Goal: Task Accomplishment & Management: Manage account settings

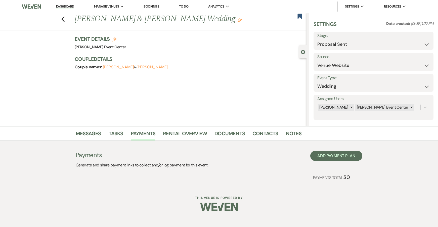
select select "6"
select select "5"
click at [65, 19] on div "Previous [PERSON_NAME] & [PERSON_NAME] Wedding Edit Bookmark" at bounding box center [151, 21] width 309 height 17
click at [64, 18] on icon "Previous" at bounding box center [63, 19] width 4 height 6
select select "6"
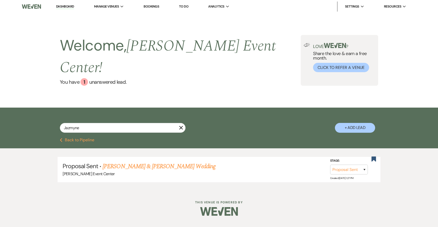
click at [183, 126] on use "button" at bounding box center [181, 128] width 4 height 4
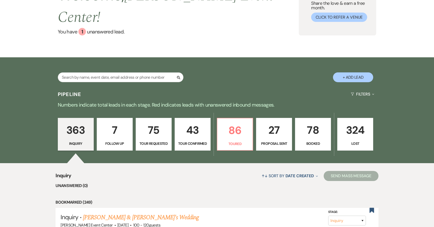
scroll to position [50, 0]
click at [326, 125] on p "78" at bounding box center [313, 129] width 29 height 17
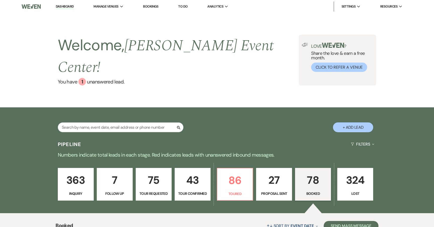
click at [149, 4] on link "Bookings" at bounding box center [151, 6] width 16 height 4
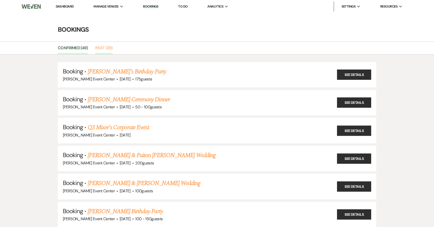
click at [100, 49] on link "Past (29)" at bounding box center [103, 50] width 17 height 10
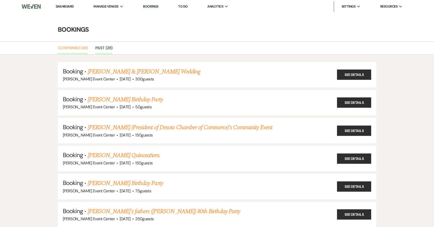
click at [81, 48] on link "Confirmed (49)" at bounding box center [73, 50] width 30 height 10
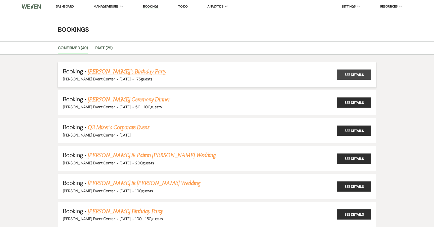
click at [346, 78] on link "See Details" at bounding box center [354, 75] width 34 height 10
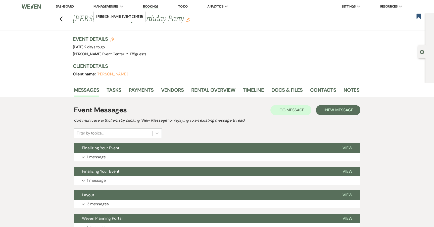
click at [114, 5] on span "Manage Venues" at bounding box center [106, 6] width 25 height 5
click at [116, 14] on link "[PERSON_NAME] Event Center" at bounding box center [120, 17] width 52 height 10
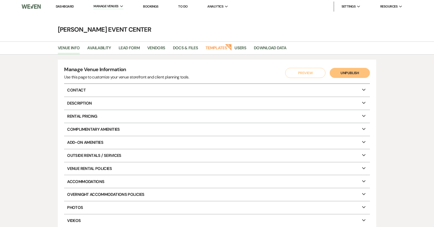
click at [365, 88] on icon "Expand" at bounding box center [364, 89] width 6 height 4
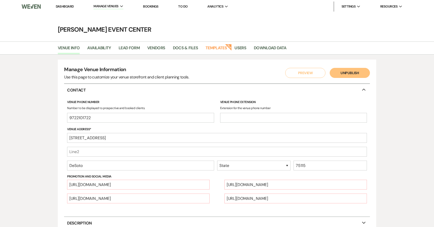
select select "44"
click at [365, 88] on icon "Collapse" at bounding box center [364, 89] width 6 height 4
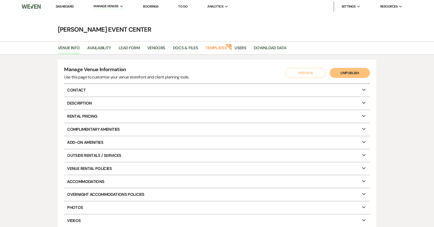
click at [363, 103] on icon "Expand" at bounding box center [364, 102] width 6 height 4
select select "28"
select select "3"
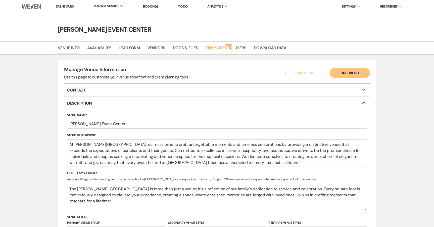
click at [363, 102] on icon "Collapse" at bounding box center [364, 102] width 6 height 4
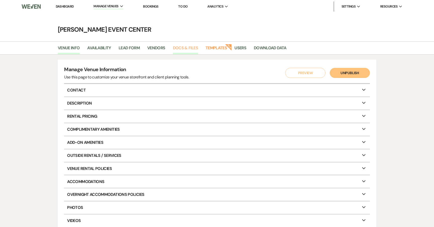
click at [188, 49] on link "Docs & Files" at bounding box center [185, 50] width 25 height 10
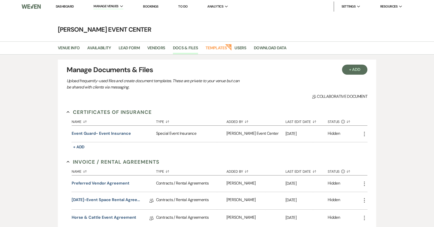
click at [363, 134] on icon "More" at bounding box center [365, 134] width 6 height 6
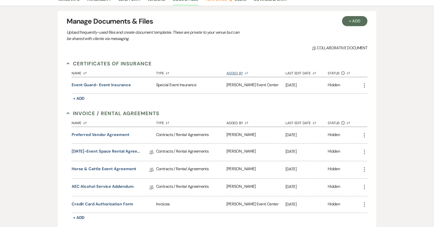
scroll to position [50, 0]
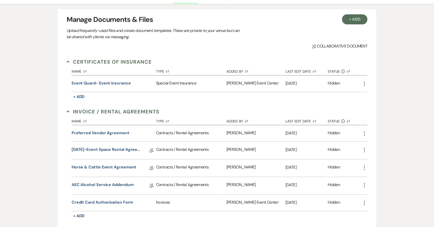
click at [364, 84] on icon "More" at bounding box center [365, 84] width 6 height 6
click at [376, 95] on link "Download Download" at bounding box center [379, 94] width 34 height 9
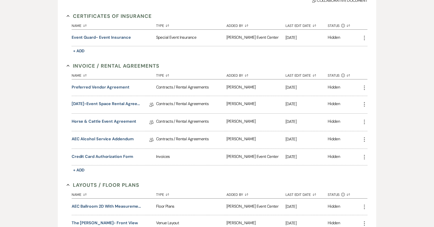
scroll to position [101, 0]
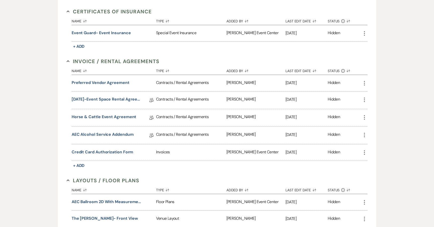
click at [366, 83] on icon "More" at bounding box center [365, 83] width 6 height 6
click at [376, 94] on link "Download Download" at bounding box center [379, 93] width 34 height 9
click at [360, 99] on div "Hidden" at bounding box center [345, 100] width 34 height 17
click at [366, 99] on icon "More" at bounding box center [365, 100] width 6 height 6
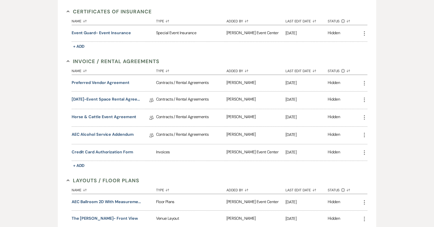
click at [365, 100] on icon "More" at bounding box center [365, 100] width 6 height 6
click at [366, 116] on icon "More" at bounding box center [365, 117] width 6 height 6
click at [366, 134] on icon "More" at bounding box center [365, 135] width 6 height 6
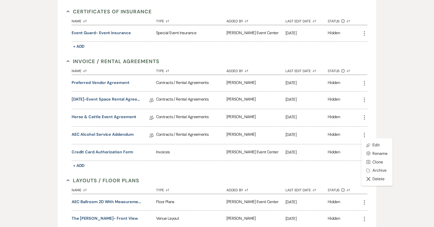
click at [365, 153] on use "button" at bounding box center [364, 152] width 1 height 5
click at [378, 163] on link "Download Download" at bounding box center [379, 162] width 34 height 9
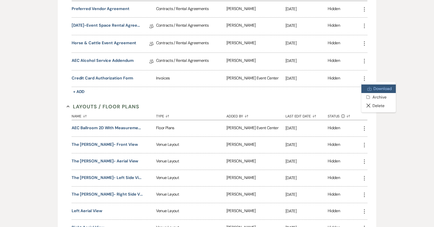
scroll to position [176, 0]
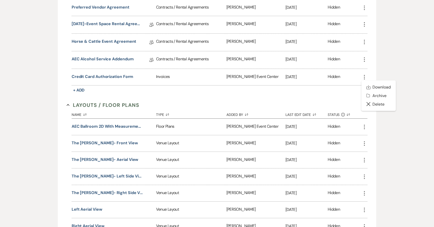
click at [366, 126] on icon "More" at bounding box center [365, 127] width 6 height 6
click at [370, 138] on use at bounding box center [370, 137] width 4 height 4
click at [355, 147] on div "Hidden" at bounding box center [345, 143] width 34 height 16
click at [365, 143] on use "button" at bounding box center [364, 143] width 1 height 5
click at [370, 152] on use at bounding box center [370, 154] width 4 height 4
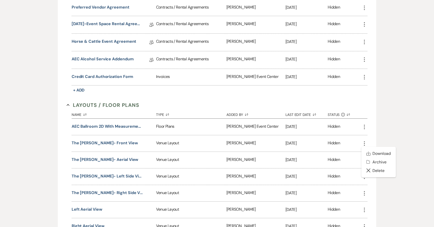
click at [363, 161] on icon "More" at bounding box center [365, 160] width 6 height 6
click at [374, 168] on link "Download Download" at bounding box center [379, 170] width 34 height 9
click at [364, 178] on icon "More" at bounding box center [365, 177] width 6 height 6
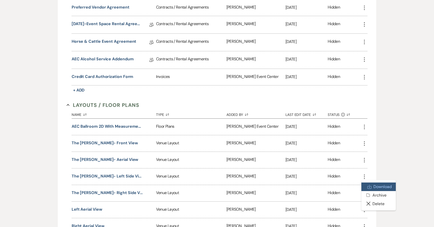
click at [373, 185] on link "Download Download" at bounding box center [379, 187] width 34 height 9
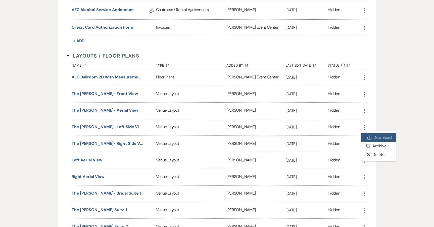
scroll to position [226, 0]
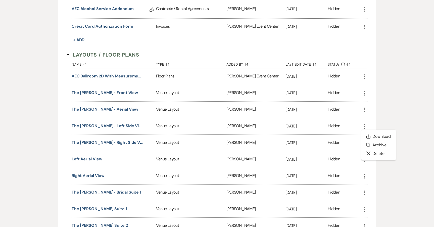
click at [364, 144] on icon "More" at bounding box center [365, 143] width 6 height 6
click at [375, 153] on link "Download Download" at bounding box center [379, 153] width 34 height 9
click at [365, 161] on use "button" at bounding box center [364, 159] width 1 height 5
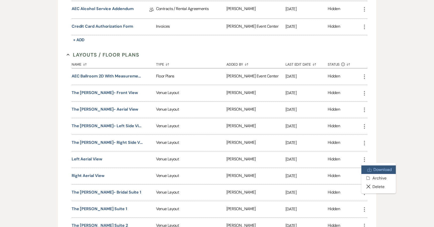
click at [377, 169] on link "Download Download" at bounding box center [379, 169] width 34 height 9
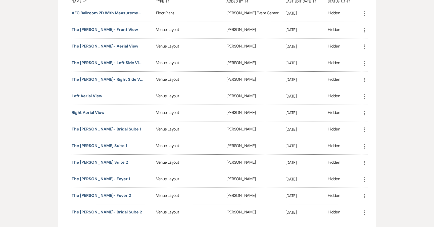
scroll to position [302, 0]
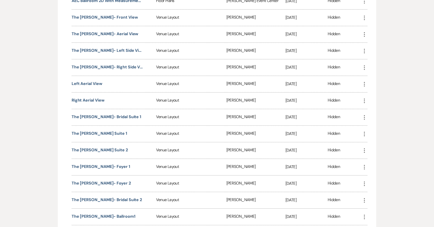
click at [364, 103] on use "button" at bounding box center [364, 101] width 1 height 5
click at [371, 110] on icon "Download" at bounding box center [370, 111] width 4 height 4
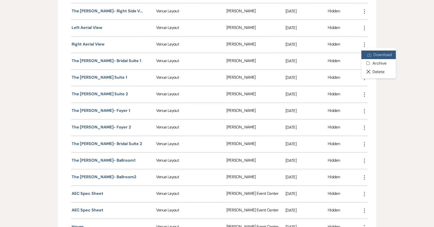
scroll to position [350, 0]
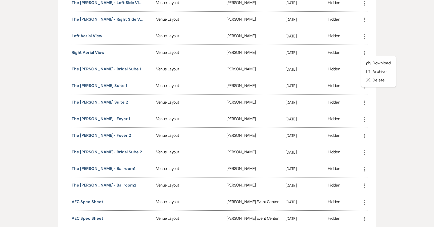
click at [364, 70] on icon "More" at bounding box center [365, 70] width 6 height 6
click at [378, 80] on link "Download Download" at bounding box center [379, 79] width 34 height 9
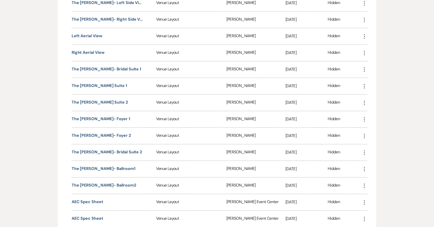
click at [365, 87] on icon "More" at bounding box center [365, 86] width 6 height 6
click at [373, 95] on link "Download Download" at bounding box center [379, 96] width 34 height 9
click at [365, 101] on use "button" at bounding box center [364, 103] width 1 height 5
click at [370, 112] on icon "Download" at bounding box center [370, 113] width 4 height 4
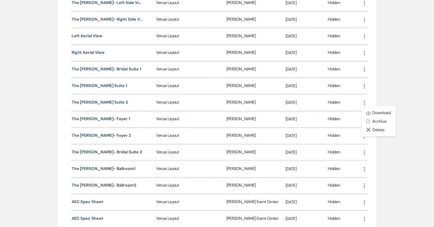
click at [365, 119] on icon "More" at bounding box center [365, 119] width 6 height 6
click at [371, 128] on icon "Download" at bounding box center [370, 130] width 4 height 4
click at [366, 136] on icon "More" at bounding box center [365, 136] width 6 height 6
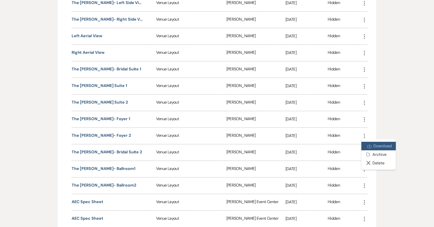
click at [370, 144] on link "Download Download" at bounding box center [379, 146] width 34 height 9
click at [366, 153] on icon "More" at bounding box center [365, 153] width 6 height 6
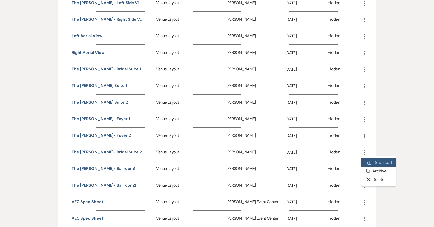
click at [376, 162] on link "Download Download" at bounding box center [379, 162] width 34 height 9
click at [366, 169] on icon "More" at bounding box center [365, 169] width 6 height 6
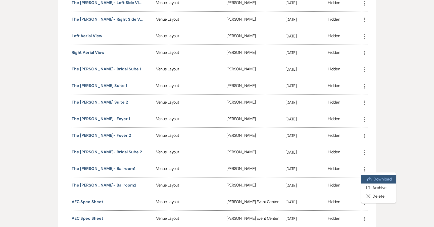
click at [372, 178] on icon "Download" at bounding box center [370, 179] width 4 height 4
click at [364, 185] on icon "More" at bounding box center [365, 186] width 6 height 6
click at [377, 195] on link "Download Download" at bounding box center [379, 196] width 34 height 9
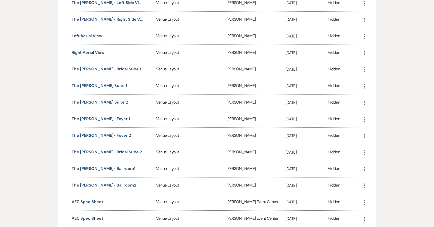
click at [365, 206] on div "More" at bounding box center [365, 202] width 6 height 16
click at [365, 202] on icon "More" at bounding box center [365, 202] width 6 height 6
click at [371, 211] on icon "Download" at bounding box center [370, 213] width 4 height 4
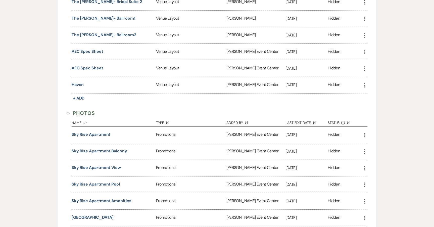
scroll to position [501, 0]
click at [364, 68] on use "button" at bounding box center [364, 68] width 1 height 5
click at [373, 78] on link "Download Download" at bounding box center [379, 78] width 34 height 9
drag, startPoint x: 377, startPoint y: 66, endPoint x: 375, endPoint y: 70, distance: 4.7
click at [377, 66] on div "+ Add Manage Documents & Files Upload frequently-used files and create document…" at bounding box center [217, 197] width 362 height 1277
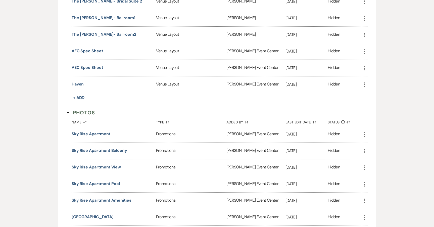
click at [365, 85] on use "button" at bounding box center [364, 84] width 1 height 5
click at [367, 93] on link "Download Download" at bounding box center [379, 95] width 34 height 9
click at [413, 91] on div "+ Add Manage Documents & Files Upload frequently-used files and create document…" at bounding box center [217, 197] width 434 height 1287
click at [365, 85] on use "button" at bounding box center [364, 84] width 1 height 5
click at [370, 97] on use at bounding box center [370, 95] width 4 height 4
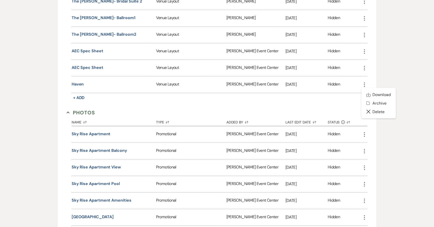
click at [420, 102] on div "+ Add Manage Documents & Files Upload frequently-used files and create document…" at bounding box center [217, 197] width 434 height 1287
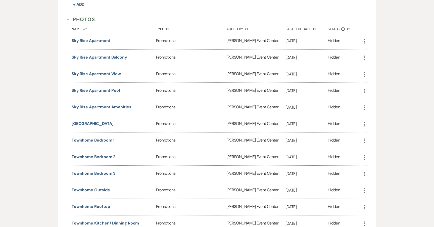
scroll to position [626, 0]
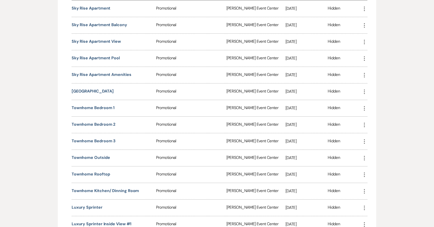
click at [364, 8] on icon "More" at bounding box center [365, 9] width 6 height 6
click at [372, 21] on link "Download Download" at bounding box center [379, 19] width 34 height 9
click at [419, 8] on div "+ Add Manage Documents & Files Upload frequently-used files and create document…" at bounding box center [217, 71] width 434 height 1287
click at [419, 39] on div "+ Add Manage Documents & Files Upload frequently-used files and create document…" at bounding box center [217, 71] width 434 height 1287
click at [364, 29] on div "More" at bounding box center [365, 25] width 6 height 16
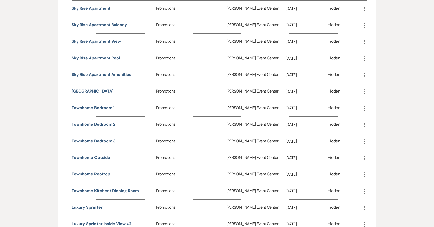
click at [365, 26] on icon "More" at bounding box center [365, 25] width 6 height 6
click at [371, 33] on icon "Download" at bounding box center [370, 35] width 4 height 4
click at [375, 23] on div "+ Add Manage Documents & Files Upload frequently-used files and create document…" at bounding box center [217, 71] width 319 height 1277
click at [366, 41] on icon "More" at bounding box center [365, 42] width 6 height 6
click at [375, 50] on link "Download Download" at bounding box center [379, 52] width 34 height 9
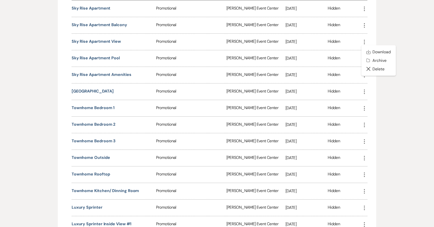
click at [378, 39] on div "+ Add Manage Documents & Files Upload frequently-used files and create document…" at bounding box center [217, 71] width 362 height 1277
click at [363, 58] on icon "More" at bounding box center [365, 59] width 6 height 6
click at [372, 67] on link "Download Download" at bounding box center [379, 68] width 34 height 9
click at [370, 60] on div "Certificates of Insurance Collapse Name Sort Default Type Sort Default Added By…" at bounding box center [217, 92] width 314 height 1232
click at [413, 68] on div "+ Add Manage Documents & Files Upload frequently-used files and create document…" at bounding box center [217, 71] width 434 height 1287
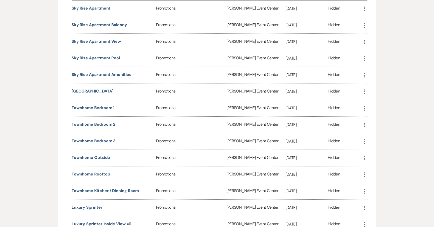
click at [366, 75] on icon "More" at bounding box center [365, 75] width 6 height 6
click at [371, 84] on icon "Download" at bounding box center [370, 85] width 4 height 4
click at [352, 77] on div "Hidden" at bounding box center [345, 75] width 34 height 16
click at [364, 90] on icon "More" at bounding box center [365, 92] width 6 height 6
click at [371, 101] on icon "Download" at bounding box center [370, 102] width 4 height 4
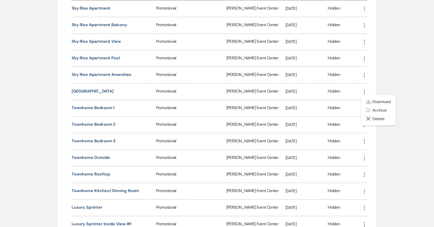
click at [356, 93] on div "Hidden" at bounding box center [345, 92] width 34 height 16
click at [365, 109] on icon "More" at bounding box center [365, 108] width 6 height 6
click at [370, 116] on link "Download Download" at bounding box center [379, 118] width 34 height 9
click at [353, 111] on div "Hidden" at bounding box center [345, 108] width 34 height 16
click at [364, 123] on icon "More" at bounding box center [365, 125] width 6 height 6
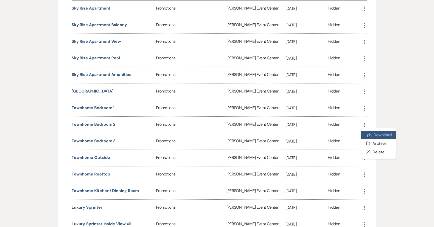
click at [369, 133] on icon "Download" at bounding box center [370, 135] width 4 height 4
click at [352, 128] on div "Hidden" at bounding box center [345, 125] width 34 height 16
click at [363, 141] on icon "More" at bounding box center [365, 142] width 6 height 6
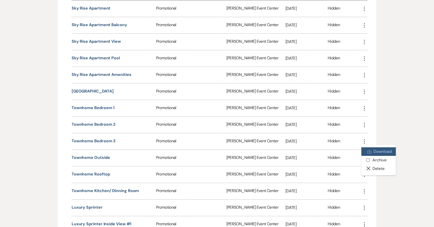
click at [370, 151] on icon "Download" at bounding box center [370, 152] width 4 height 4
click at [354, 145] on div "Hidden" at bounding box center [345, 141] width 34 height 16
click at [364, 158] on icon "More" at bounding box center [365, 158] width 6 height 6
click at [370, 166] on icon "Download" at bounding box center [370, 168] width 4 height 4
click at [355, 155] on div "Hidden" at bounding box center [345, 158] width 34 height 16
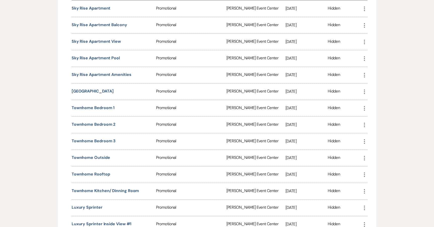
click at [364, 173] on icon "More" at bounding box center [365, 175] width 6 height 6
click at [376, 183] on link "Download Download" at bounding box center [379, 185] width 34 height 9
click at [358, 178] on div "Hidden" at bounding box center [345, 175] width 34 height 16
click at [365, 190] on icon "More" at bounding box center [365, 191] width 6 height 6
click at [373, 199] on link "Download Download" at bounding box center [379, 201] width 34 height 9
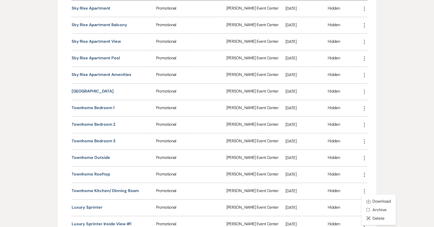
click at [353, 193] on div "Hidden" at bounding box center [345, 191] width 34 height 16
click at [364, 210] on icon "More" at bounding box center [365, 208] width 6 height 6
click at [372, 216] on link "Download Download" at bounding box center [379, 218] width 34 height 9
click at [358, 207] on div "Hidden" at bounding box center [345, 208] width 34 height 16
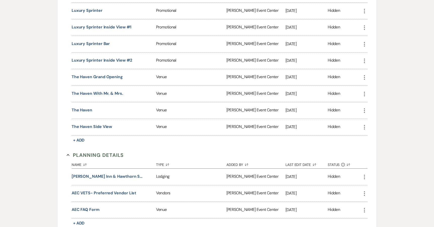
scroll to position [827, 0]
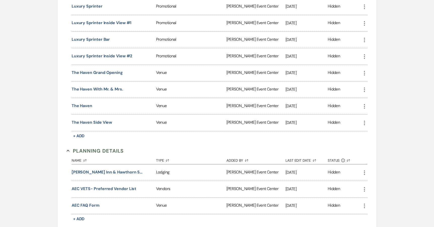
click at [362, 23] on icon "More" at bounding box center [365, 23] width 6 height 6
click at [369, 33] on use at bounding box center [370, 33] width 4 height 4
click at [351, 26] on div "Hidden" at bounding box center [345, 23] width 34 height 16
click at [365, 41] on icon "More" at bounding box center [365, 40] width 6 height 6
click at [368, 51] on use at bounding box center [370, 50] width 4 height 4
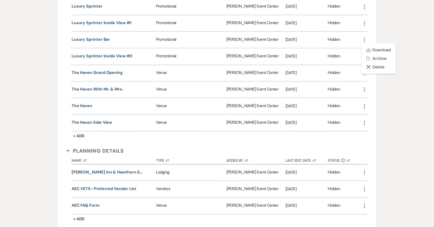
click at [341, 39] on div "Hidden" at bounding box center [345, 40] width 34 height 16
click at [366, 57] on icon "More" at bounding box center [365, 57] width 6 height 6
click at [376, 68] on link "Download Download" at bounding box center [379, 66] width 34 height 9
click at [351, 69] on div "Hidden" at bounding box center [345, 73] width 34 height 16
drag, startPoint x: 318, startPoint y: 68, endPoint x: 323, endPoint y: 68, distance: 4.3
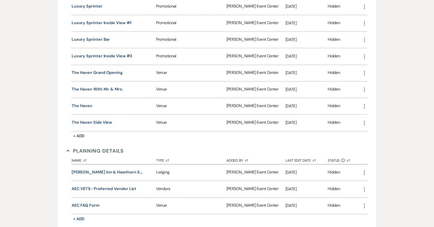
click at [318, 68] on div "[DATE]" at bounding box center [307, 73] width 42 height 16
click at [364, 73] on use "button" at bounding box center [364, 73] width 1 height 5
click at [368, 81] on icon "Download" at bounding box center [370, 83] width 4 height 4
click at [344, 74] on div "Hidden" at bounding box center [345, 73] width 34 height 16
click at [365, 89] on icon "More" at bounding box center [365, 90] width 6 height 6
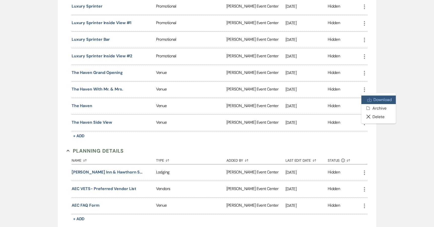
click at [368, 99] on icon "Download" at bounding box center [370, 100] width 4 height 4
click at [352, 92] on div "Hidden" at bounding box center [345, 89] width 34 height 16
click at [364, 105] on icon "More" at bounding box center [365, 106] width 6 height 6
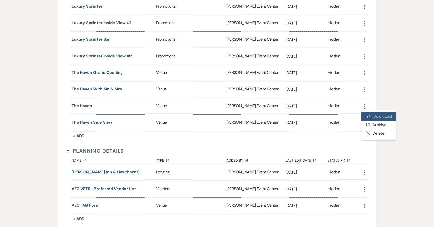
click at [368, 115] on icon "Download" at bounding box center [370, 116] width 4 height 4
click at [346, 108] on div "Hidden" at bounding box center [345, 106] width 34 height 16
click at [366, 124] on icon "More" at bounding box center [365, 123] width 6 height 6
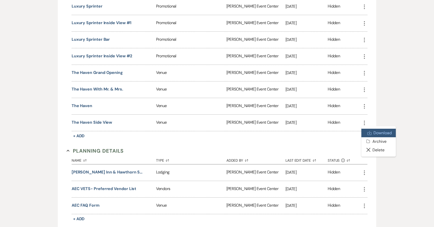
click at [367, 130] on link "Download Download" at bounding box center [379, 133] width 34 height 9
click at [352, 127] on div "Hidden" at bounding box center [345, 123] width 34 height 16
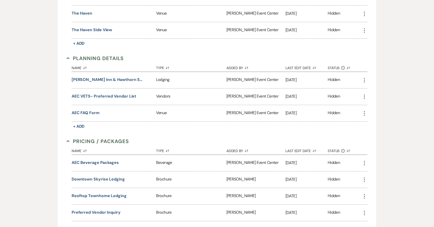
scroll to position [928, 0]
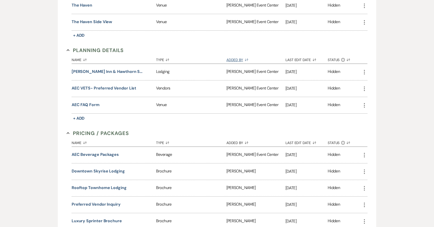
click at [266, 60] on button "Added By Sort Default" at bounding box center [256, 59] width 59 height 10
click at [367, 74] on icon "More" at bounding box center [365, 72] width 6 height 6
click at [375, 84] on link "Download Download" at bounding box center [379, 82] width 34 height 9
drag, startPoint x: 345, startPoint y: 81, endPoint x: 350, endPoint y: 83, distance: 6.2
click at [345, 81] on div "Hidden" at bounding box center [345, 89] width 34 height 16
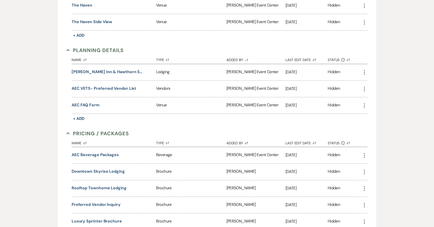
click at [363, 92] on icon "More" at bounding box center [365, 89] width 6 height 6
click at [371, 101] on link "Download Download" at bounding box center [379, 99] width 34 height 9
click at [339, 90] on div "Hidden" at bounding box center [334, 89] width 12 height 7
click at [365, 104] on icon "More" at bounding box center [365, 106] width 6 height 6
click at [374, 115] on link "Download Download" at bounding box center [379, 115] width 34 height 9
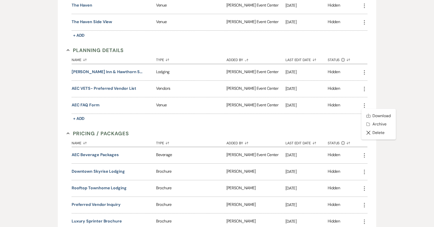
click at [345, 109] on div "Hidden" at bounding box center [345, 105] width 34 height 16
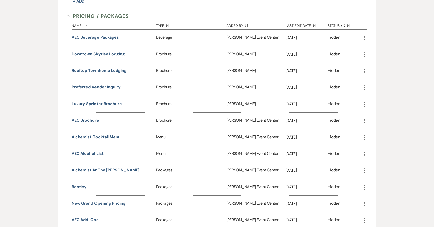
scroll to position [1054, 0]
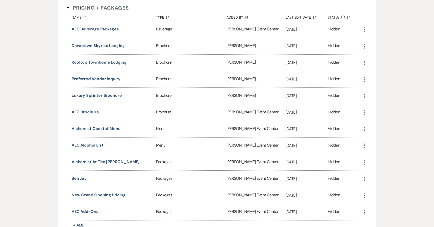
click at [365, 31] on use "button" at bounding box center [364, 29] width 1 height 5
click at [367, 40] on link "Download Download" at bounding box center [379, 39] width 34 height 9
click at [351, 52] on div "Hidden" at bounding box center [345, 46] width 34 height 16
click at [366, 48] on icon "More" at bounding box center [365, 46] width 6 height 6
click at [365, 53] on link "Download Download" at bounding box center [379, 56] width 34 height 9
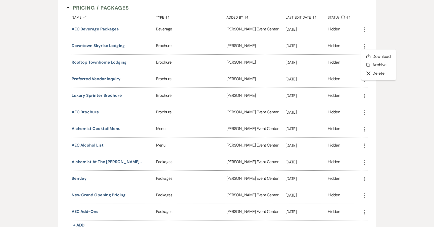
click at [357, 59] on div "Hidden" at bounding box center [345, 63] width 34 height 16
click at [366, 63] on icon "More" at bounding box center [365, 63] width 6 height 6
click at [320, 58] on div "[DATE]" at bounding box center [307, 63] width 42 height 16
click at [364, 62] on icon "More" at bounding box center [365, 63] width 6 height 6
click at [373, 70] on link "Download Download" at bounding box center [379, 73] width 34 height 9
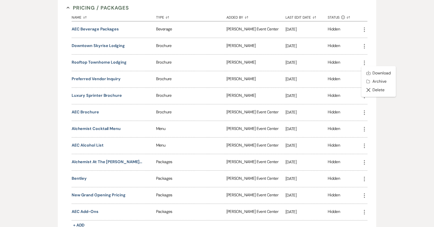
click at [350, 66] on div "Hidden" at bounding box center [345, 63] width 34 height 16
click at [364, 78] on icon "More" at bounding box center [365, 79] width 6 height 6
click at [373, 88] on link "Download Download" at bounding box center [379, 89] width 34 height 9
click at [344, 80] on div "Hidden" at bounding box center [345, 79] width 34 height 16
click at [365, 96] on icon "More" at bounding box center [365, 96] width 6 height 6
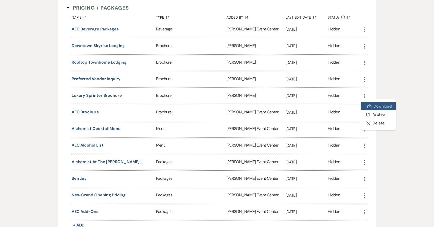
click at [372, 105] on link "Download Download" at bounding box center [379, 106] width 34 height 9
click at [354, 98] on div "Hidden" at bounding box center [345, 96] width 34 height 16
click at [364, 110] on icon "More" at bounding box center [365, 113] width 6 height 6
click at [368, 122] on use at bounding box center [370, 123] width 4 height 4
click at [353, 122] on div "Hidden" at bounding box center [345, 129] width 34 height 16
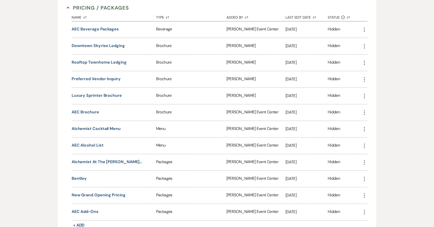
click at [368, 130] on icon "More" at bounding box center [365, 129] width 6 height 6
click at [375, 137] on link "Download Download" at bounding box center [379, 139] width 34 height 9
click at [351, 130] on div "Hidden" at bounding box center [345, 129] width 34 height 16
click at [364, 145] on icon "More" at bounding box center [365, 146] width 6 height 6
click at [369, 155] on use at bounding box center [370, 156] width 4 height 4
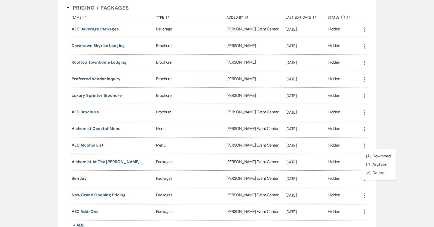
click at [356, 150] on div "Hidden" at bounding box center [345, 146] width 34 height 16
click at [365, 164] on use "button" at bounding box center [364, 162] width 1 height 5
click at [368, 171] on icon "Download" at bounding box center [370, 173] width 4 height 4
click at [349, 163] on div "Hidden" at bounding box center [345, 162] width 34 height 16
click at [365, 179] on icon "More" at bounding box center [365, 179] width 6 height 6
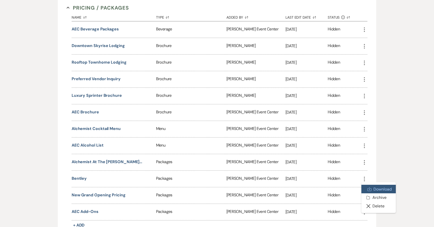
click at [366, 188] on link "Download Download" at bounding box center [379, 189] width 34 height 9
click at [350, 176] on div "Hidden" at bounding box center [345, 179] width 34 height 16
click at [363, 196] on icon "More" at bounding box center [365, 196] width 6 height 6
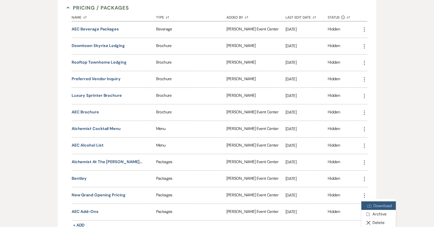
click at [371, 205] on icon "Download" at bounding box center [370, 206] width 4 height 4
click at [357, 194] on div "Hidden" at bounding box center [345, 195] width 34 height 16
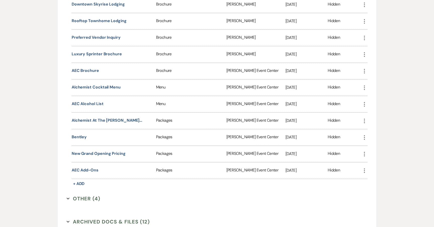
scroll to position [1148, 0]
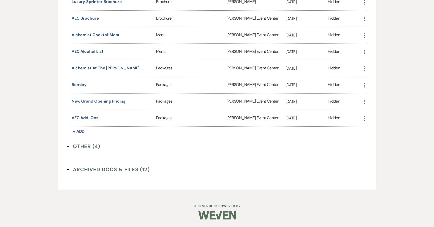
click at [364, 119] on icon "More" at bounding box center [365, 118] width 6 height 6
click at [372, 130] on use at bounding box center [370, 129] width 4 height 4
click at [351, 130] on div "Name Sort Default Type Sort Default Added By Sort Default Last Edit Date Sort D…" at bounding box center [220, 26] width 296 height 217
click at [78, 146] on button "Other (4) Expand" at bounding box center [84, 147] width 34 height 8
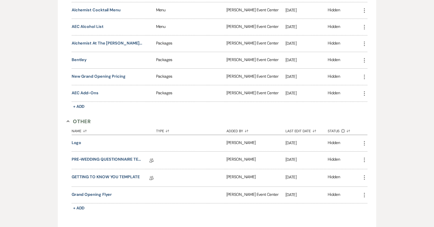
scroll to position [1234, 0]
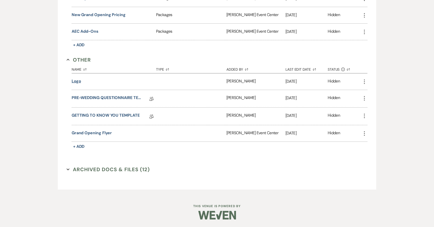
click at [79, 79] on button "Logo" at bounding box center [77, 81] width 10 height 6
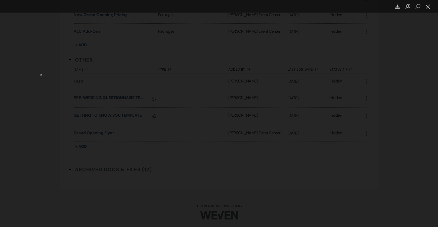
click at [428, 10] on button "Close lightbox" at bounding box center [428, 6] width 10 height 9
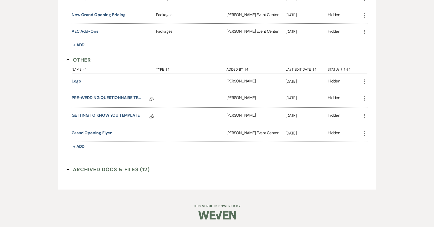
click at [365, 82] on use "button" at bounding box center [364, 81] width 1 height 5
click at [369, 92] on use at bounding box center [370, 92] width 4 height 4
click at [365, 133] on icon "More" at bounding box center [365, 134] width 6 height 6
click at [371, 142] on icon "Download" at bounding box center [370, 144] width 4 height 4
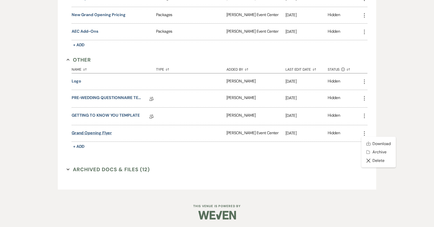
click at [82, 134] on button "Grand Opening Flyer" at bounding box center [92, 133] width 40 height 6
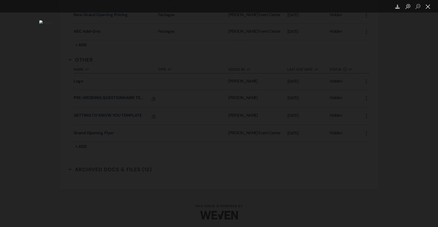
drag, startPoint x: 430, startPoint y: 6, endPoint x: 430, endPoint y: 11, distance: 4.5
click at [430, 11] on button "Close lightbox" at bounding box center [428, 6] width 10 height 9
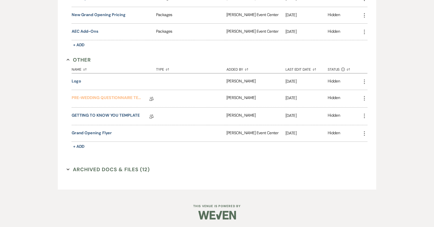
click at [98, 97] on link "PRE-WEDDING QUESTIONNAIRE TEMPLATE" at bounding box center [108, 99] width 72 height 8
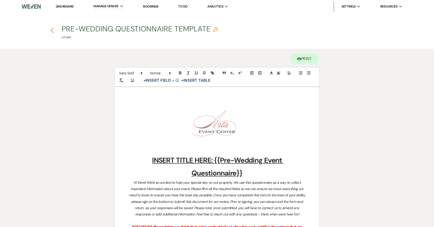
click at [53, 31] on icon "Previous" at bounding box center [52, 30] width 4 height 6
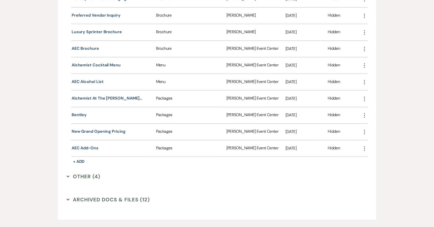
scroll to position [1147, 0]
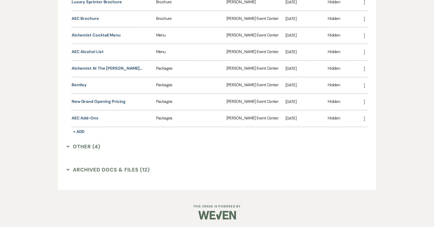
click at [71, 148] on button "Other (4) Expand" at bounding box center [84, 147] width 34 height 8
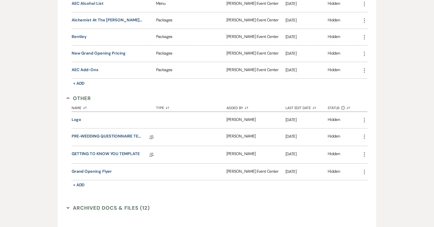
scroll to position [1234, 0]
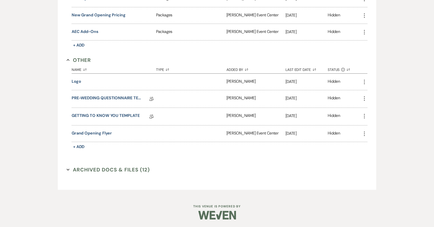
click at [366, 99] on icon "More" at bounding box center [365, 99] width 6 height 6
click at [87, 174] on div "Archived Docs & Files (12) Expand" at bounding box center [217, 173] width 301 height 15
click at [105, 169] on button "Archived Docs & Files (12) Expand" at bounding box center [108, 170] width 83 height 8
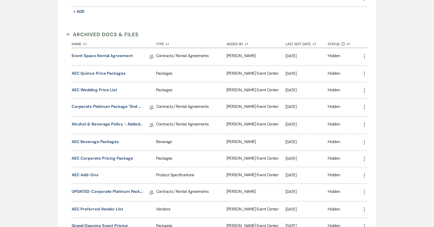
scroll to position [1359, 0]
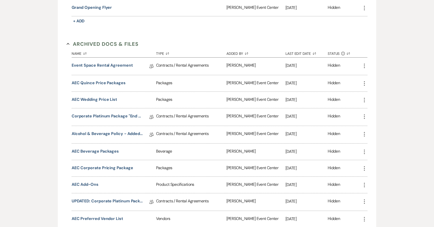
click at [366, 66] on icon "More" at bounding box center [365, 66] width 6 height 6
click at [90, 82] on button "AEC Quince Price Packages" at bounding box center [99, 83] width 54 height 6
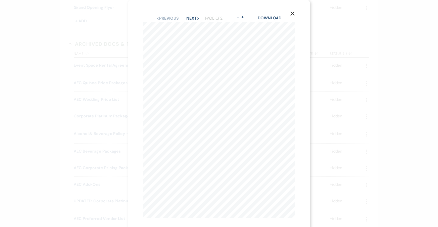
click at [288, 15] on div "X Previous Previous Next Next Page 1 of 2 - Zoom + Download Diamond Feel free t…" at bounding box center [219, 116] width 182 height 233
click at [290, 12] on icon "X" at bounding box center [292, 13] width 5 height 5
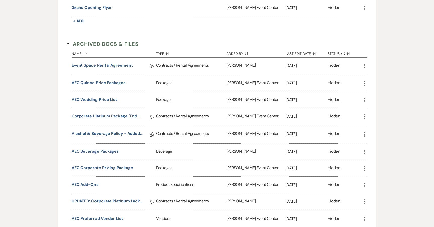
click at [365, 82] on use "button" at bounding box center [364, 83] width 1 height 5
click at [377, 93] on link "Download Download" at bounding box center [379, 93] width 34 height 9
drag, startPoint x: 433, startPoint y: 97, endPoint x: 428, endPoint y: 98, distance: 5.6
click at [364, 100] on icon "More" at bounding box center [365, 100] width 6 height 6
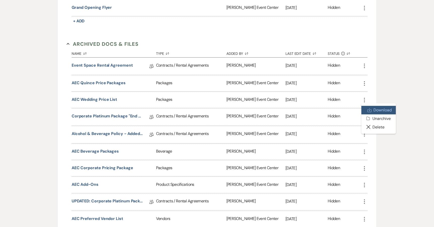
click at [371, 110] on use at bounding box center [370, 110] width 4 height 4
click at [339, 104] on div "Hidden" at bounding box center [345, 100] width 34 height 16
click at [363, 115] on icon "More" at bounding box center [365, 117] width 6 height 6
click at [364, 156] on div "More" at bounding box center [365, 152] width 6 height 16
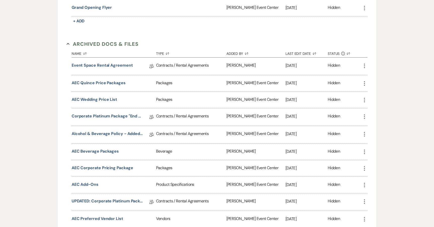
click at [363, 153] on icon "More" at bounding box center [365, 152] width 6 height 6
click at [365, 160] on link "Download Download" at bounding box center [379, 162] width 34 height 9
click at [357, 169] on div "Hidden" at bounding box center [345, 168] width 34 height 16
click at [366, 168] on icon "More" at bounding box center [365, 168] width 6 height 6
click at [369, 176] on link "Download Download" at bounding box center [379, 178] width 34 height 9
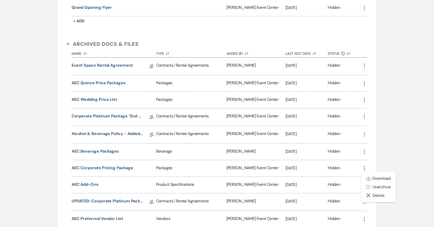
click at [348, 186] on div "Hidden" at bounding box center [345, 185] width 34 height 16
click at [365, 184] on icon "More" at bounding box center [365, 185] width 6 height 6
click at [369, 195] on use at bounding box center [370, 195] width 4 height 4
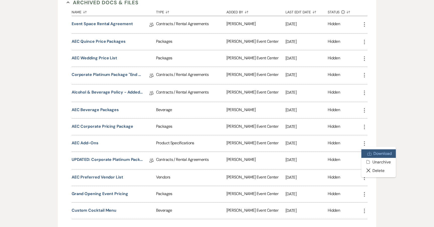
scroll to position [1410, 0]
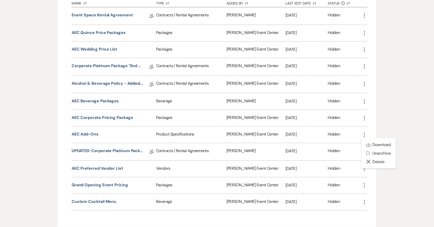
click at [357, 155] on div "Hidden" at bounding box center [345, 151] width 34 height 17
click at [363, 151] on icon "More" at bounding box center [365, 151] width 6 height 6
click at [346, 152] on div "Hidden" at bounding box center [345, 151] width 34 height 17
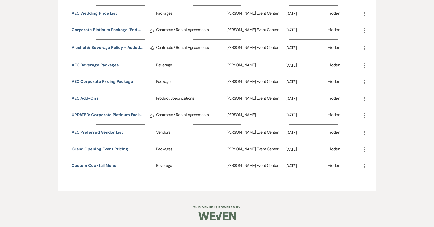
scroll to position [1447, 0]
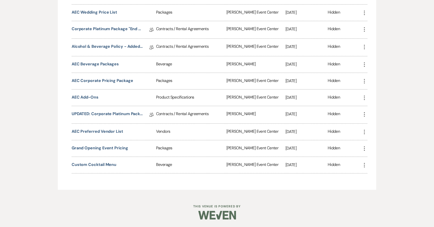
click at [366, 133] on icon "More" at bounding box center [365, 132] width 6 height 6
click at [370, 142] on use at bounding box center [370, 142] width 4 height 4
click at [350, 137] on div "Hidden" at bounding box center [345, 132] width 34 height 16
click at [365, 149] on icon "More" at bounding box center [365, 149] width 6 height 6
click at [368, 159] on use at bounding box center [370, 159] width 4 height 4
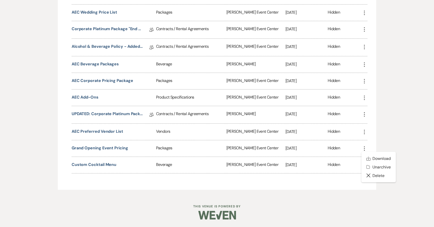
click at [348, 160] on div "Hidden" at bounding box center [345, 165] width 34 height 16
click at [364, 165] on icon "More" at bounding box center [365, 165] width 6 height 6
click at [369, 172] on link "Download Download" at bounding box center [379, 175] width 34 height 9
click at [356, 169] on div "Hidden" at bounding box center [345, 165] width 34 height 16
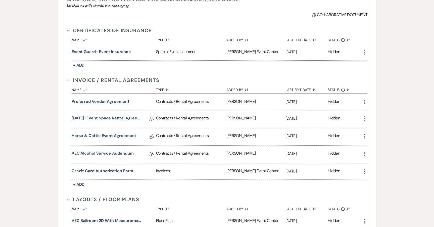
scroll to position [151, 0]
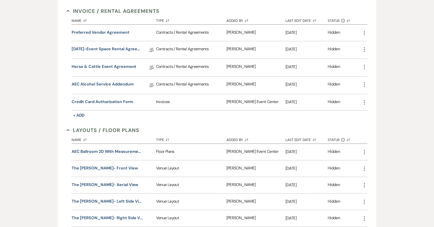
click at [151, 49] on use at bounding box center [152, 50] width 4 height 4
click at [120, 49] on link "[DATE]-Event Space Rental Agreement" at bounding box center [108, 50] width 72 height 8
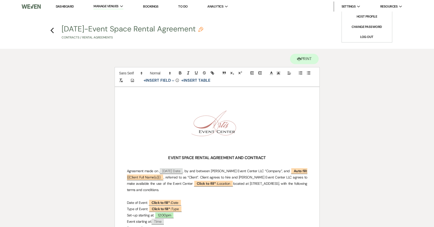
click at [358, 8] on icon "Expand" at bounding box center [358, 7] width 3 height 2
click at [198, 30] on icon "Pencil" at bounding box center [200, 29] width 5 height 5
select select "10"
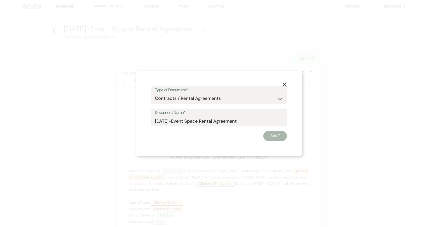
click at [286, 84] on icon "X" at bounding box center [284, 84] width 5 height 5
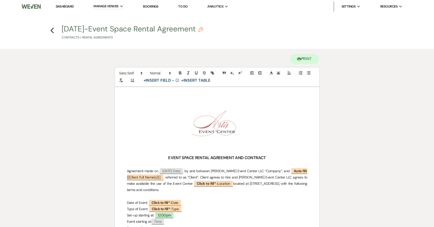
click at [52, 30] on icon "Previous" at bounding box center [52, 30] width 4 height 6
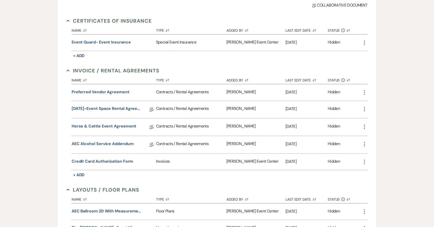
scroll to position [101, 0]
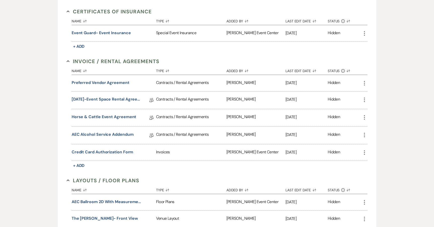
click at [152, 100] on icon "Collab Doc" at bounding box center [152, 100] width 4 height 4
click at [366, 100] on icon "More" at bounding box center [365, 100] width 6 height 6
click at [365, 83] on use "button" at bounding box center [364, 83] width 1 height 5
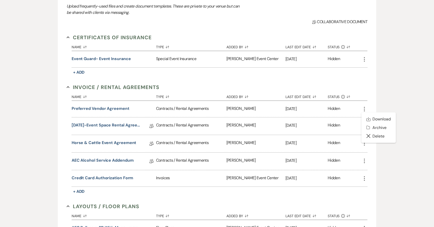
scroll to position [25, 0]
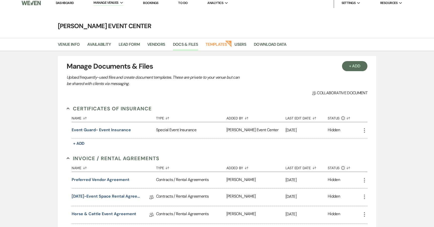
scroll to position [0, 0]
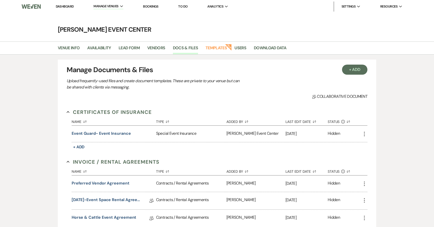
click at [65, 8] on link "Dashboard" at bounding box center [65, 6] width 18 height 4
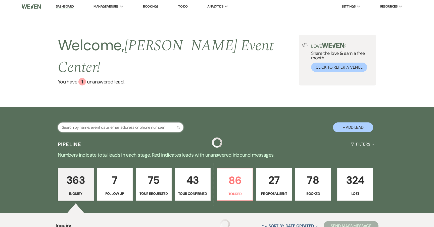
click at [103, 122] on input "text" at bounding box center [121, 127] width 126 height 10
type input "[PERSON_NAME]"
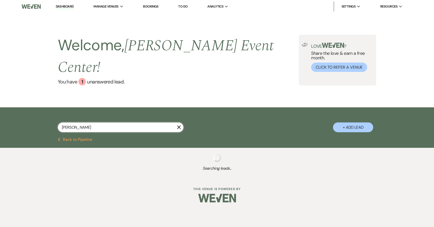
select select "2"
select select "9"
select select "6"
select select "2"
select select "8"
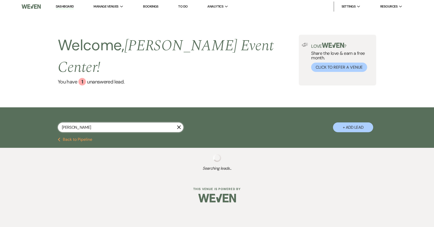
select select "6"
select select "2"
select select "5"
select select "8"
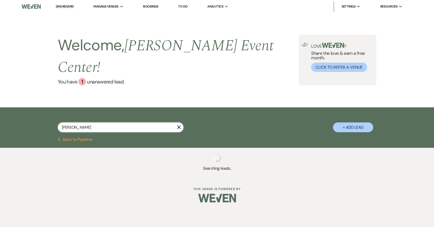
select select "4"
select select "8"
select select "6"
select select "8"
select select "6"
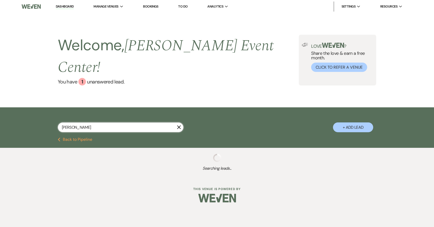
select select "6"
select select "2"
select select "8"
select select "9"
select select "5"
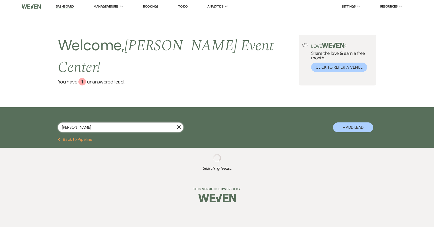
select select "8"
select select "7"
select select "8"
select select "7"
select select "8"
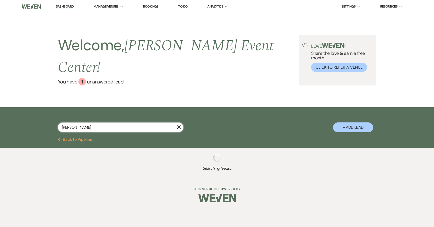
select select "4"
select select "2"
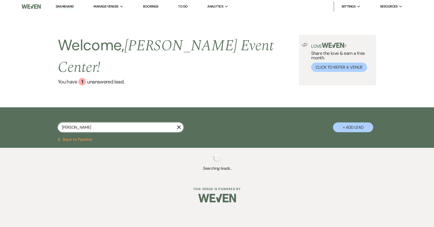
select select "5"
select select "8"
select select "5"
select select "2"
select select "8"
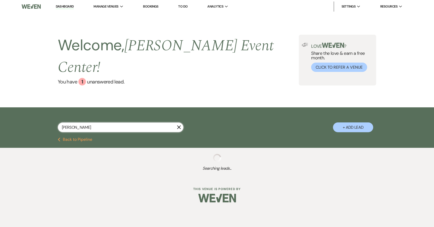
select select "1"
select select "8"
select select "4"
select select "5"
select select "8"
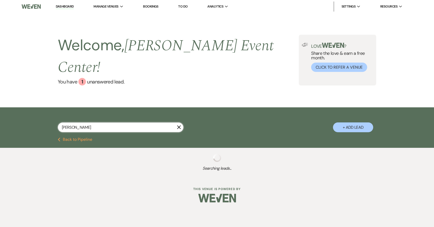
select select "6"
select select "8"
select select "6"
select select "8"
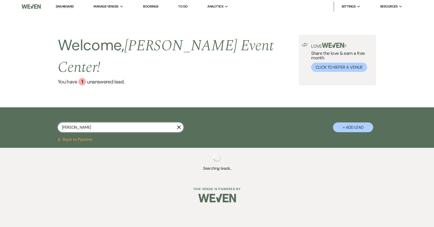
select select "8"
select select "5"
select select "8"
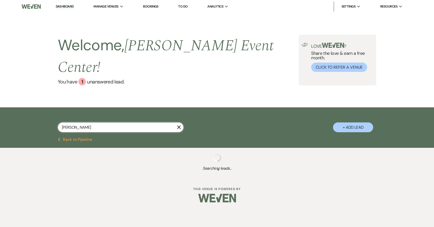
select select "7"
select select "8"
select select "4"
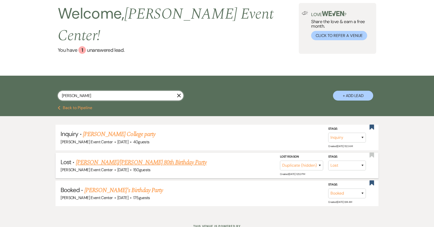
scroll to position [40, 0]
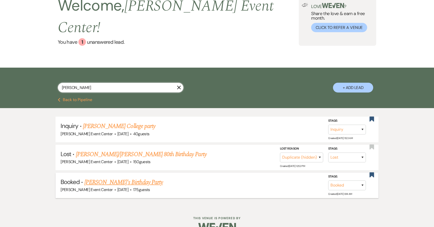
type input "[PERSON_NAME]"
click at [124, 178] on link "[PERSON_NAME]'s Birthday Party" at bounding box center [124, 182] width 78 height 9
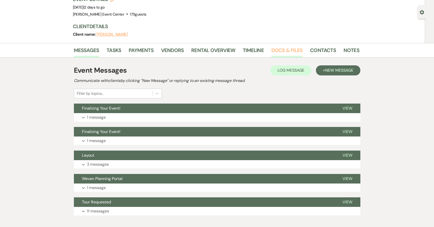
click at [279, 51] on link "Docs & Files" at bounding box center [287, 51] width 31 height 11
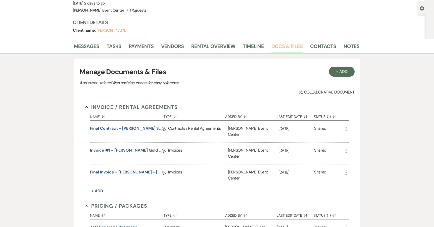
scroll to position [40, 0]
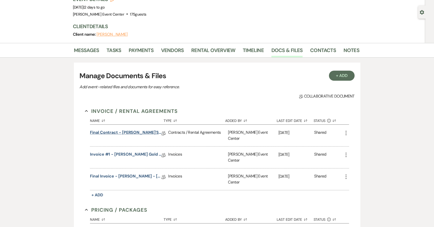
click at [131, 134] on link "Final Contract - [PERSON_NAME]'s Birthday Party - Rose Gold - [DATE]" at bounding box center [126, 134] width 72 height 8
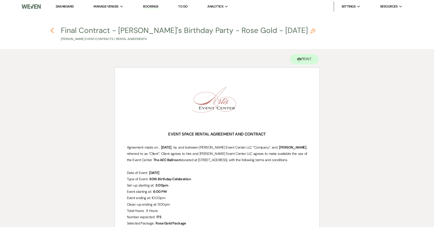
click at [53, 30] on icon "Previous" at bounding box center [52, 30] width 4 height 6
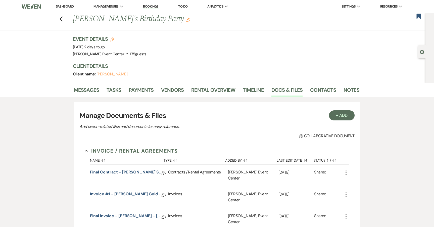
scroll to position [40, 0]
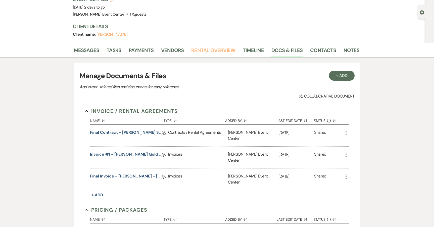
click at [197, 52] on link "Rental Overview" at bounding box center [213, 51] width 44 height 11
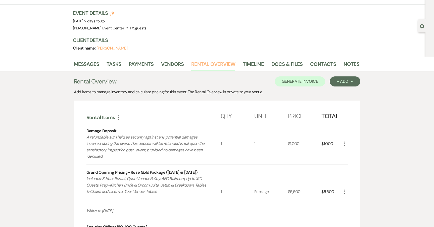
scroll to position [75, 0]
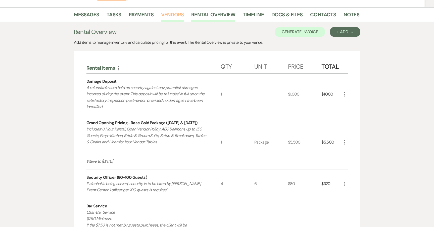
click at [176, 15] on link "Vendors" at bounding box center [172, 16] width 23 height 11
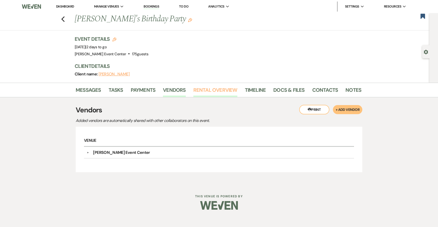
click at [219, 92] on link "Rental Overview" at bounding box center [215, 91] width 44 height 11
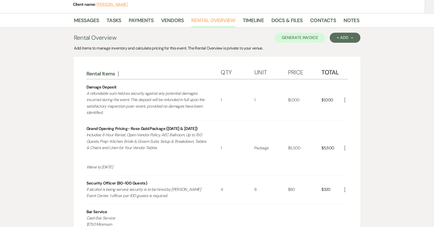
scroll to position [75, 0]
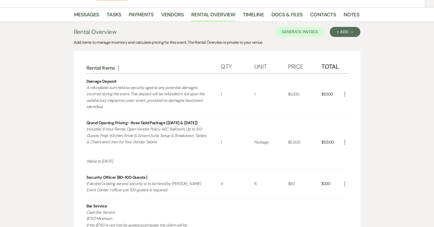
click at [345, 97] on icon "More" at bounding box center [345, 94] width 6 height 6
click at [347, 109] on button "X Delete" at bounding box center [355, 112] width 27 height 8
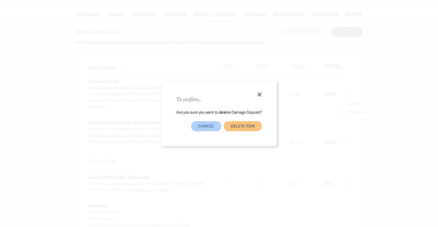
click at [252, 128] on button "Delete Item" at bounding box center [243, 126] width 38 height 10
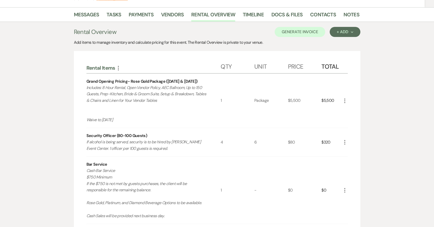
click at [347, 101] on icon "More" at bounding box center [345, 101] width 6 height 6
click at [345, 122] on button "X Delete" at bounding box center [355, 119] width 27 height 8
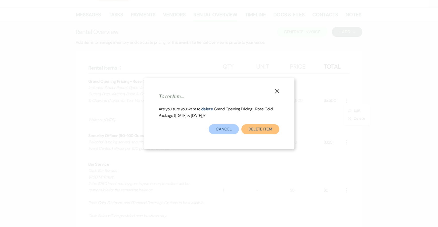
click at [262, 126] on button "Delete Item" at bounding box center [260, 129] width 38 height 10
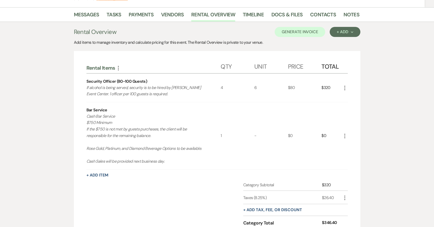
click at [343, 88] on icon "More" at bounding box center [345, 88] width 6 height 6
click at [348, 109] on button "X Delete" at bounding box center [355, 106] width 27 height 8
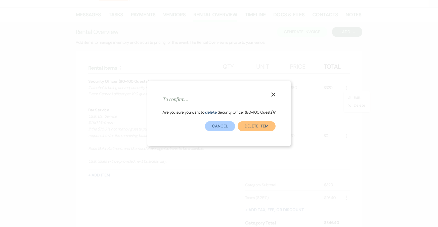
click at [259, 125] on button "Delete Item" at bounding box center [257, 126] width 38 height 10
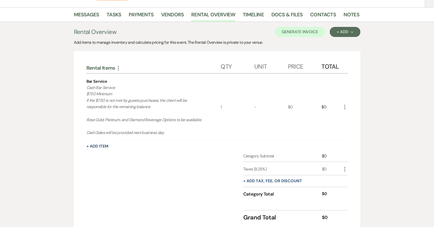
click at [343, 108] on icon "More" at bounding box center [345, 107] width 6 height 6
click at [349, 124] on icon "X" at bounding box center [349, 125] width 3 height 4
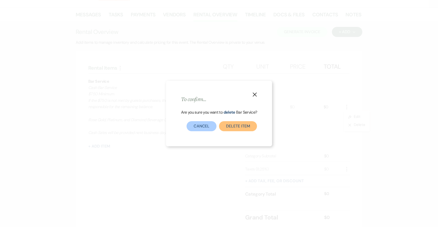
click at [229, 126] on button "Delete Item" at bounding box center [238, 126] width 38 height 10
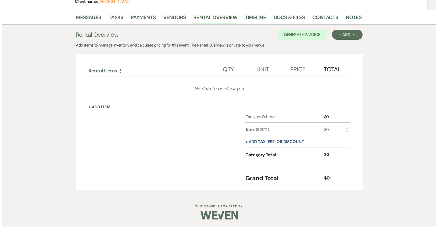
scroll to position [73, 0]
click at [340, 37] on button "+ Add Next" at bounding box center [345, 35] width 30 height 10
click at [336, 46] on button "Item" at bounding box center [342, 46] width 25 height 8
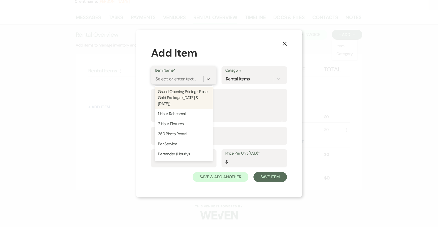
click at [169, 76] on div "Select or enter text..." at bounding box center [175, 79] width 40 height 7
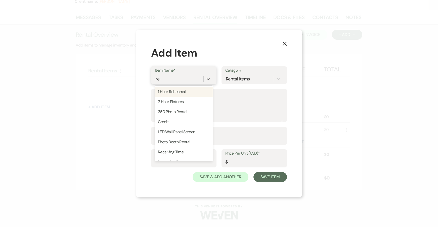
type input "rece"
click at [167, 93] on div "Receiving Time" at bounding box center [184, 92] width 58 height 10
type input "Hour"
type input "399"
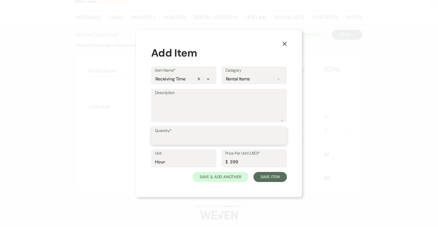
click at [180, 136] on input "Quantity*" at bounding box center [219, 140] width 128 height 10
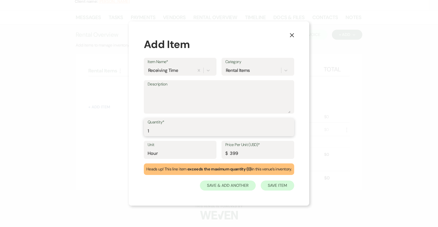
type input "1"
click at [270, 185] on button "Save Item" at bounding box center [277, 186] width 33 height 10
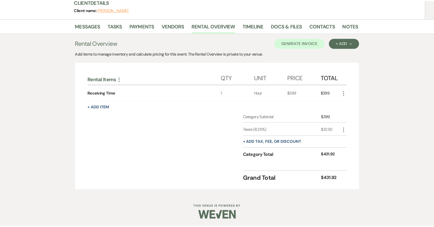
scroll to position [64, 0]
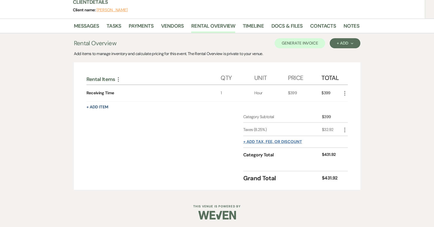
click at [270, 143] on button "+ Add tax, fee, or discount" at bounding box center [272, 142] width 59 height 4
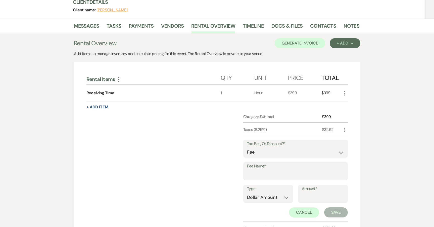
click at [210, 175] on div "Category Subtotal $399 Taxes (8.25%) $32.92 More Tax, Fee, Or Discount?* Fee Di…" at bounding box center [218, 177] width 262 height 127
click at [302, 212] on button "Cancel" at bounding box center [304, 212] width 30 height 10
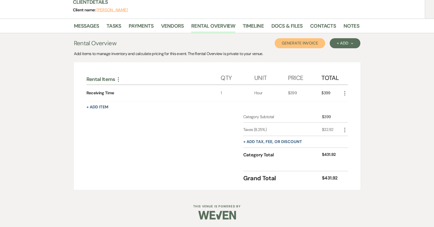
click at [312, 44] on button "Generate Invoice" at bounding box center [300, 43] width 51 height 10
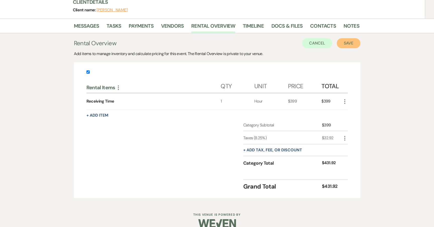
click at [358, 43] on button "Save" at bounding box center [349, 43] width 24 height 10
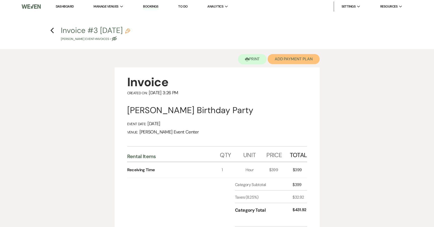
click at [295, 61] on button "Add Payment Plan" at bounding box center [294, 59] width 52 height 10
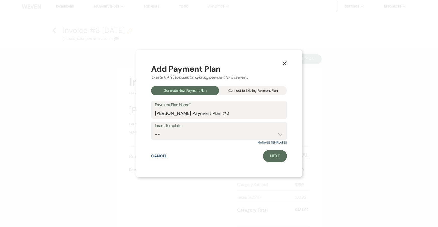
click at [233, 92] on div "Connect to Existing Payment Plan" at bounding box center [253, 90] width 68 height 9
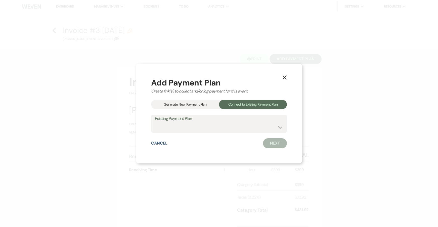
click at [283, 80] on button "X" at bounding box center [285, 77] width 8 height 9
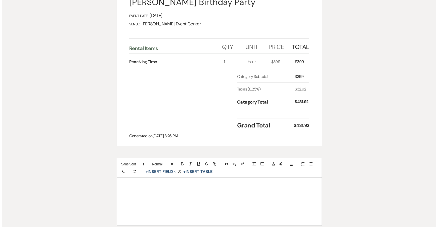
scroll to position [50, 0]
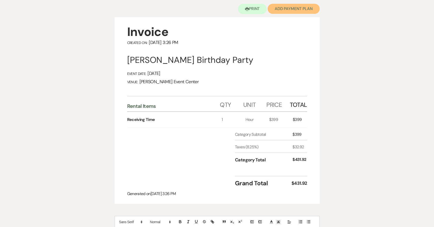
click at [300, 12] on button "Add Payment Plan" at bounding box center [294, 9] width 52 height 10
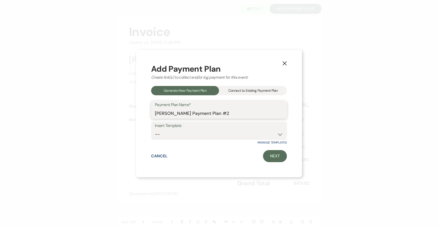
drag, startPoint x: 192, startPoint y: 112, endPoint x: 142, endPoint y: 112, distance: 49.8
click at [142, 112] on div "X Add Payment Plan Create link(s) to collect and/or log payment for this event:…" at bounding box center [219, 114] width 166 height 128
type input "Receiving Time Payment Plan #2"
click at [269, 154] on link "Next" at bounding box center [275, 156] width 24 height 12
select select "27360"
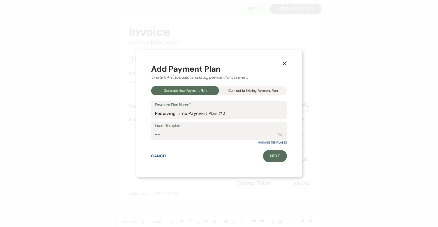
select select "2"
select select "percentage"
select select "true"
select select "client"
select select "weeks"
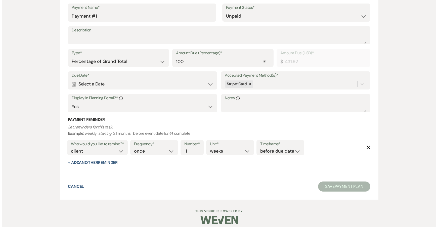
scroll to position [155, 0]
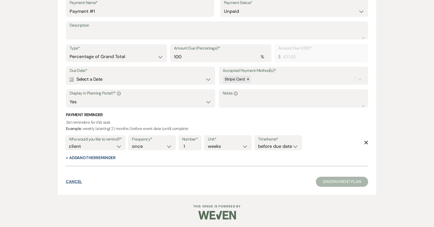
click at [74, 181] on button "Cancel" at bounding box center [74, 182] width 16 height 4
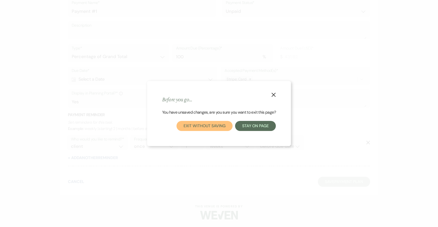
click at [215, 125] on button "Exit without saving" at bounding box center [205, 126] width 56 height 10
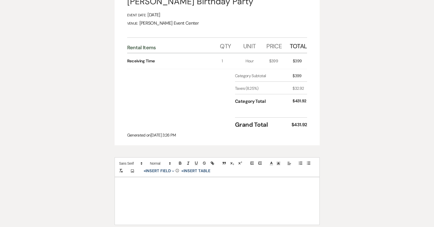
scroll to position [25, 0]
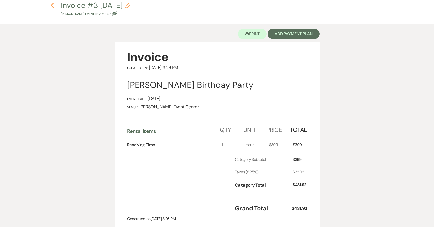
click at [51, 8] on icon "Previous" at bounding box center [52, 5] width 4 height 6
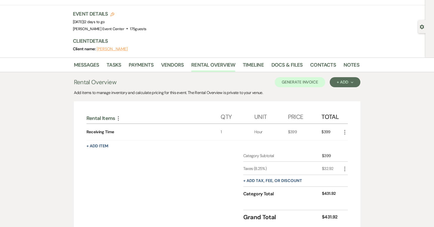
scroll to position [64, 0]
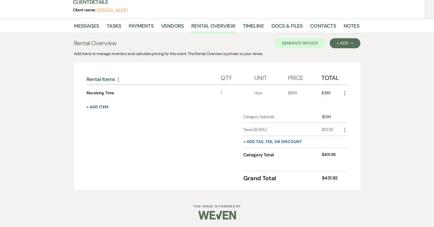
click at [346, 129] on icon "More" at bounding box center [345, 130] width 6 height 6
click at [351, 145] on button "[PERSON_NAME]" at bounding box center [355, 148] width 27 height 8
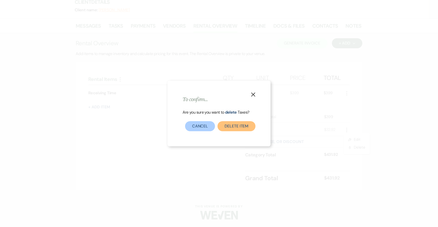
click at [245, 129] on button "Delete item" at bounding box center [237, 126] width 38 height 10
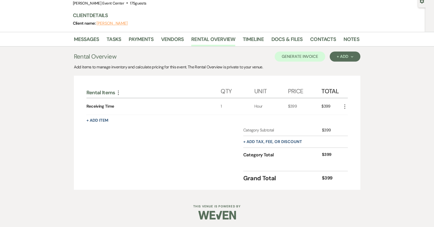
scroll to position [51, 0]
drag, startPoint x: 304, startPoint y: 59, endPoint x: 301, endPoint y: 62, distance: 4.3
click at [302, 62] on div "Rental Overview Generate Invoice + Add Next Add items to manage inventory and c…" at bounding box center [217, 121] width 287 height 138
click at [307, 56] on button "Generate Invoice" at bounding box center [300, 57] width 51 height 10
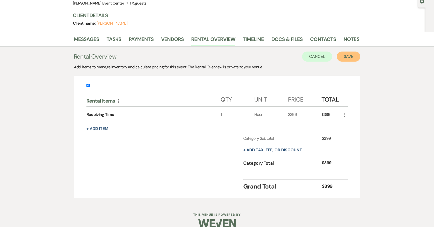
click at [352, 57] on button "Save" at bounding box center [349, 57] width 24 height 10
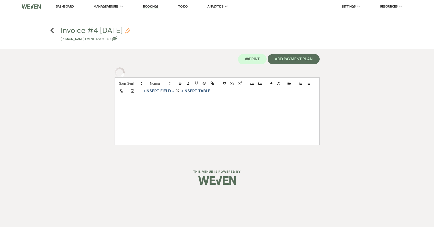
click at [149, 30] on div "Invoice #4 [DATE] Pencil [PERSON_NAME] Event • Invoices • Eye Blocked" at bounding box center [219, 34] width 316 height 15
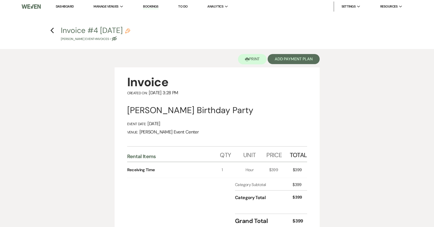
click at [130, 30] on icon "Pencil" at bounding box center [127, 30] width 5 height 5
select select "22"
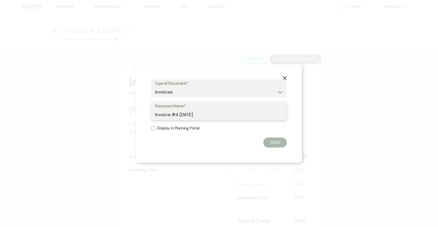
drag, startPoint x: 150, startPoint y: 111, endPoint x: 38, endPoint y: 107, distance: 111.5
click at [52, 109] on div "X Type of Document* Special Event Insurance Vendor Certificate of Insurance Con…" at bounding box center [219, 113] width 438 height 227
type input "Receiving Time-[PERSON_NAME]-8.16.25"
click at [276, 144] on button "Save" at bounding box center [275, 143] width 24 height 10
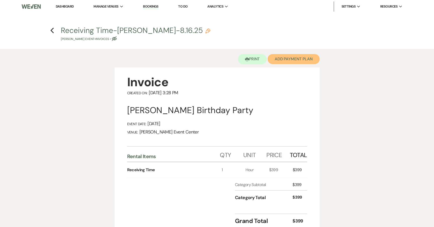
click at [301, 57] on button "Add Payment Plan" at bounding box center [294, 59] width 52 height 10
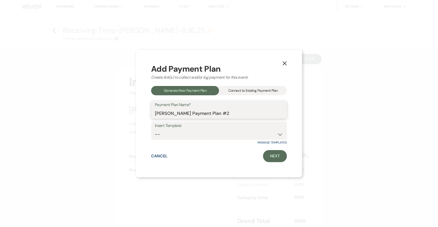
drag, startPoint x: 191, startPoint y: 113, endPoint x: -12, endPoint y: 112, distance: 203.2
click at [0, 112] on html "Dashboard Manage Venues Expand [PERSON_NAME] Event Center Bookings To Do Analyt…" at bounding box center [219, 184] width 438 height 369
type input "Receiving Time Payment Plan #2"
click at [275, 151] on div "Add Payment Plan Create link(s) to collect and/or log payment for this event: G…" at bounding box center [219, 114] width 136 height 98
click at [272, 156] on link "Next" at bounding box center [275, 156] width 24 height 12
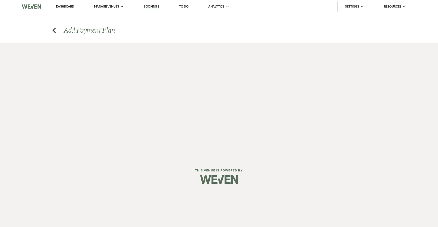
select select "27361"
select select "2"
select select "percentage"
select select "true"
select select "client"
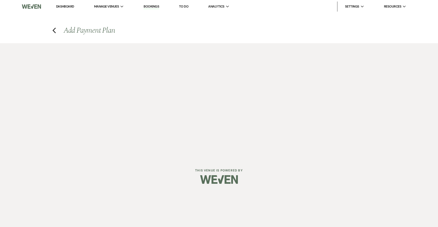
select select "weeks"
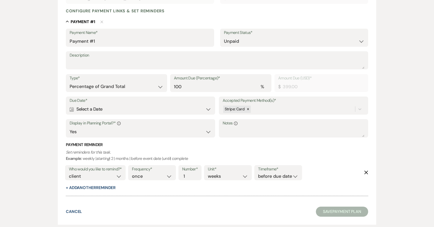
scroll to position [126, 0]
click at [161, 109] on div "Calendar Select a Date Expand" at bounding box center [141, 109] width 142 height 10
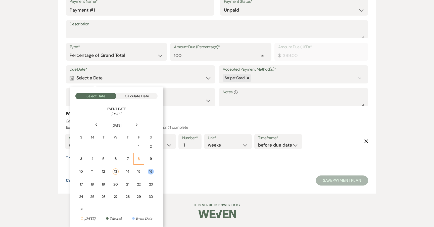
scroll to position [157, 0]
click at [150, 169] on div "16" at bounding box center [151, 172] width 6 height 6
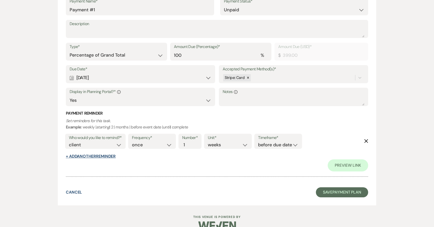
click at [93, 156] on button "+ Add Another Reminder" at bounding box center [91, 156] width 50 height 4
select select "client"
select select "days"
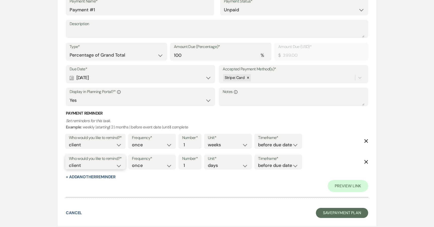
click at [113, 166] on select "client venue both" at bounding box center [95, 165] width 53 height 7
select select "both"
click at [69, 162] on select "client venue both" at bounding box center [95, 165] width 53 height 7
click at [276, 162] on select "before due date after due date on due date on custom date" at bounding box center [278, 165] width 40 height 7
select select "onDueDate"
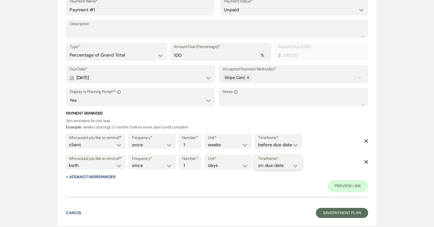
click at [258, 162] on select "before due date after due date on due date on custom date" at bounding box center [278, 165] width 40 height 7
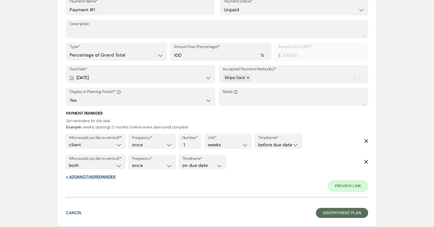
click at [87, 178] on button "+ Add Another Reminder" at bounding box center [91, 177] width 50 height 4
select select "client"
select select "days"
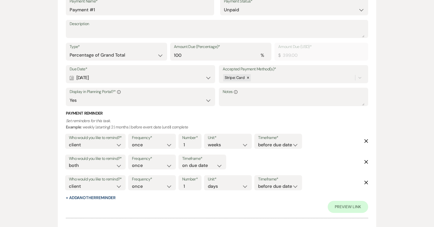
click at [89, 182] on label "Who would you like to remind?*" at bounding box center [95, 179] width 53 height 7
click at [88, 187] on select "client venue both" at bounding box center [95, 186] width 53 height 7
select select "host"
click at [69, 183] on select "client venue both" at bounding box center [95, 186] width 53 height 7
click at [189, 184] on input "2" at bounding box center [187, 186] width 11 height 7
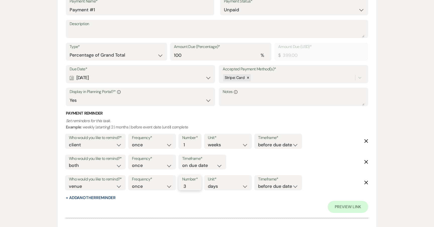
type input "3"
click at [189, 184] on input "3" at bounding box center [187, 186] width 11 height 7
click at [281, 189] on select "before due date after due date on due date on custom date" at bounding box center [278, 186] width 40 height 7
select select "afterDueDate"
click at [259, 183] on select "before due date after due date on due date on custom date" at bounding box center [278, 186] width 40 height 7
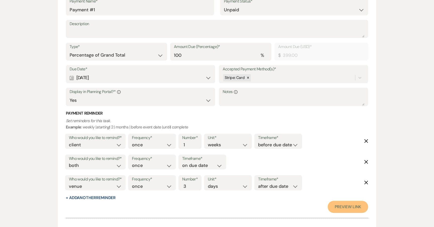
click at [337, 207] on link "Preview Link" at bounding box center [348, 207] width 40 height 12
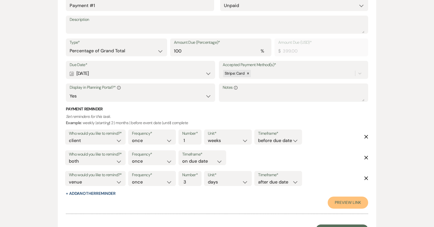
scroll to position [209, 0]
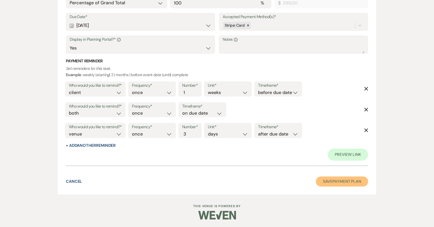
click at [335, 184] on button "Save Payment Plan" at bounding box center [342, 182] width 52 height 10
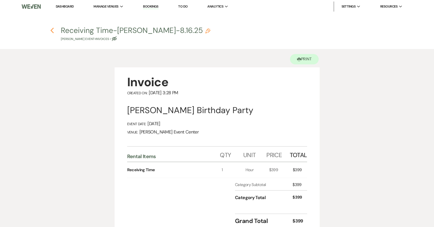
click at [51, 30] on icon "Previous" at bounding box center [52, 30] width 4 height 6
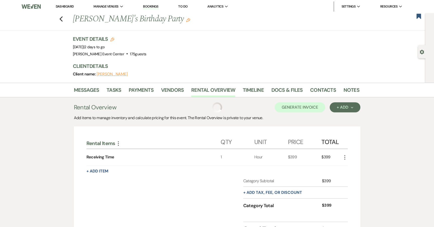
scroll to position [51, 0]
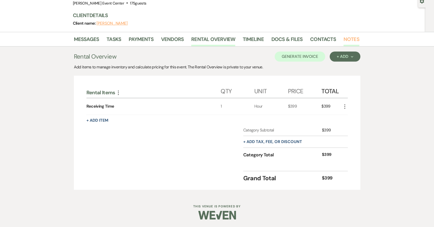
click at [353, 39] on link "Notes" at bounding box center [352, 40] width 16 height 11
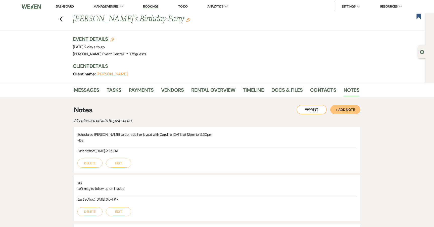
click at [344, 108] on button "+ Add Note" at bounding box center [345, 109] width 30 height 9
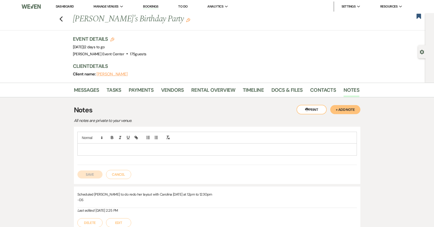
click at [154, 151] on p at bounding box center [217, 150] width 272 height 6
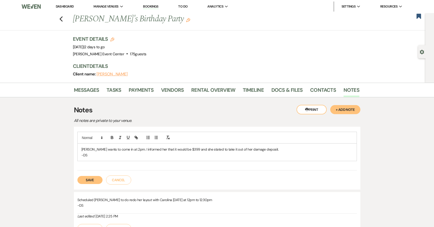
click at [195, 151] on p "[PERSON_NAME] wants to come in at 2pm. I informed her that it would be $399 and…" at bounding box center [217, 150] width 272 height 6
click at [98, 181] on button "Save" at bounding box center [89, 180] width 25 height 8
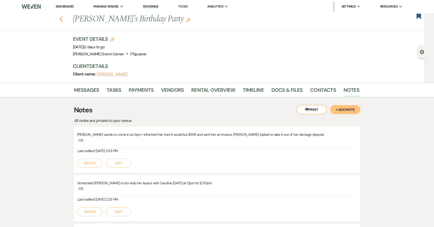
click at [63, 22] on icon "Previous" at bounding box center [61, 19] width 4 height 6
select select "8"
select select "4"
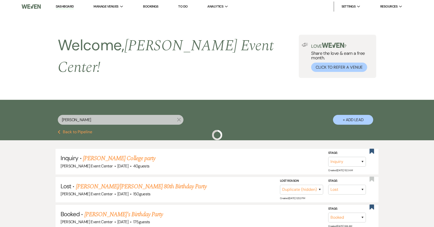
scroll to position [40, 0]
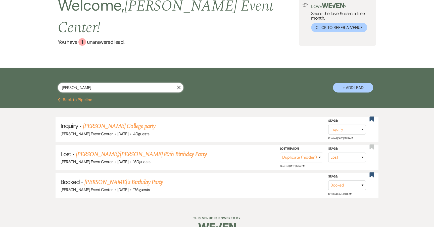
drag, startPoint x: 80, startPoint y: 76, endPoint x: 7, endPoint y: 53, distance: 76.4
click at [20, 72] on div "[PERSON_NAME] X + Add Lead" at bounding box center [217, 83] width 434 height 30
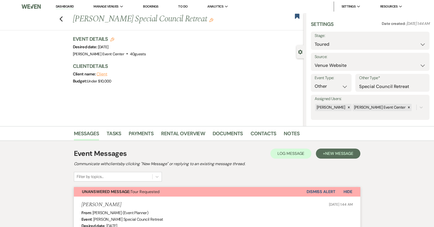
select select "5"
select select "13"
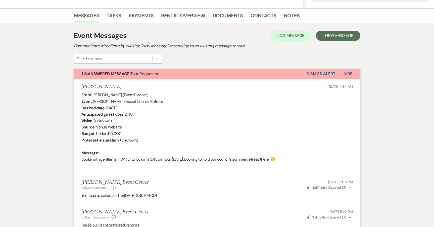
scroll to position [69, 0]
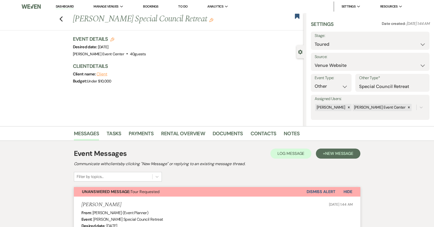
select select "5"
select select "13"
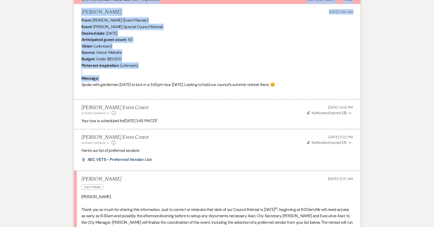
scroll to position [167, 0]
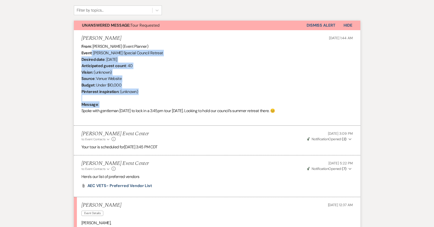
drag, startPoint x: 79, startPoint y: 55, endPoint x: 360, endPoint y: 58, distance: 281.2
click at [361, 57] on div "Messages Tasks Payments Rental Overview Documents Contacts Notes Event Messages…" at bounding box center [217, 142] width 434 height 364
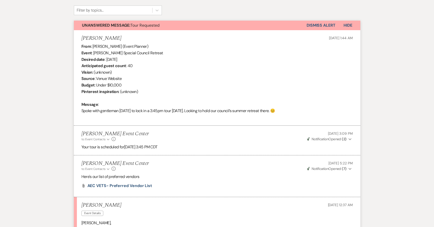
click at [293, 111] on div "From : Alicia Thomas (Event Planner) Event : Alicia Thomas's Special Council Re…" at bounding box center [217, 81] width 272 height 77
drag, startPoint x: 82, startPoint y: 111, endPoint x: 285, endPoint y: 109, distance: 203.0
click at [285, 109] on div "From : Alicia Thomas (Event Planner) Event : Alicia Thomas's Special Council Re…" at bounding box center [217, 81] width 272 height 77
click at [285, 108] on div "From : Alicia Thomas (Event Planner) Event : Alicia Thomas's Special Council Re…" at bounding box center [217, 81] width 272 height 77
drag, startPoint x: 80, startPoint y: 110, endPoint x: 288, endPoint y: 111, distance: 208.5
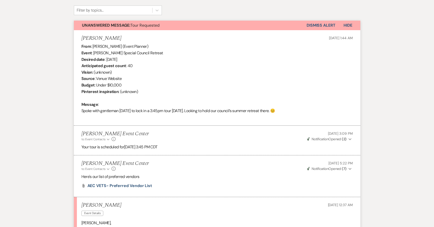
click at [288, 111] on li "Alicia Thomas Aug 07, 2025, 1:44 AM From : Alicia Thomas (Event Planner) Event …" at bounding box center [217, 78] width 287 height 96
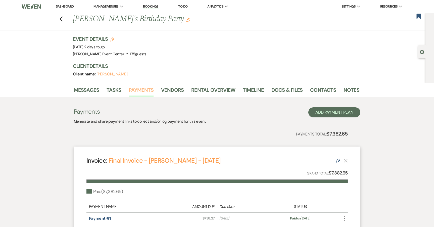
click at [137, 90] on link "Payments" at bounding box center [141, 91] width 25 height 11
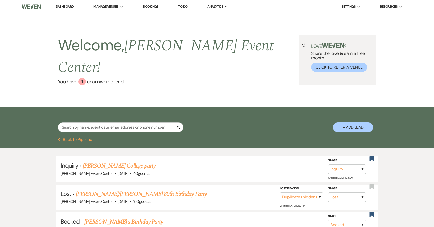
select select "8"
select select "4"
click at [78, 122] on input "text" at bounding box center [121, 127] width 126 height 10
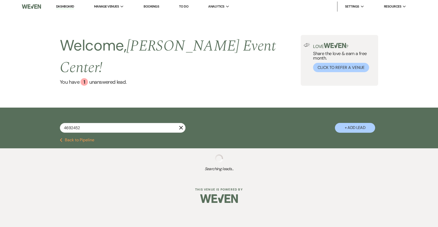
type input "46924529"
select select "2"
select select "5"
select select "8"
select select "4"
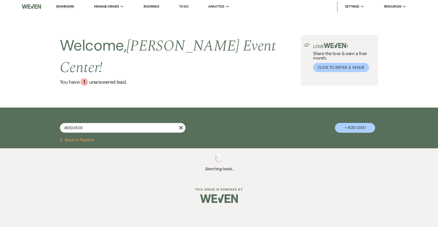
select select "5"
select select "2"
select select "5"
select select "8"
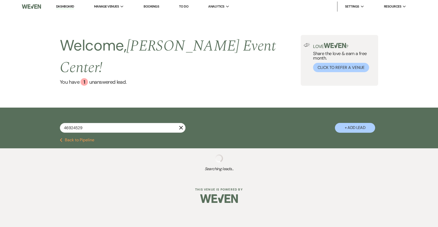
select select "4"
select select "8"
select select "4"
select select "5"
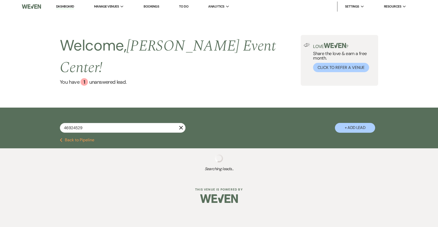
select select "5"
select select "8"
select select "11"
select select "5"
select select "8"
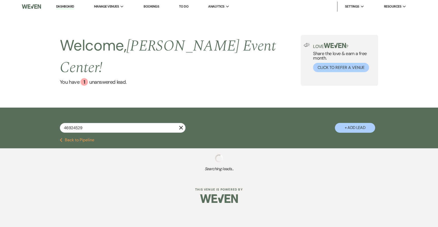
select select "1"
select select "2"
select select "5"
select select "8"
select select "6"
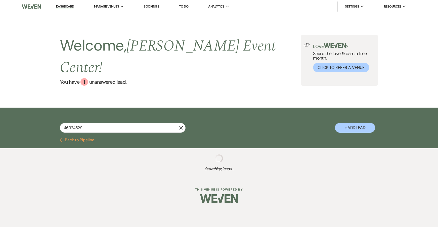
select select "9"
select select "4"
select select "8"
select select "4"
select select "5"
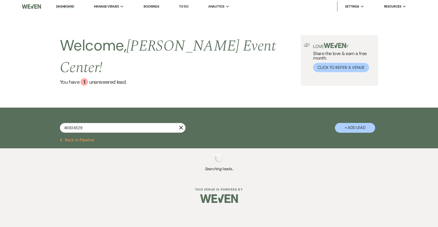
select select "4"
select select "8"
select select "6"
select select "8"
select select "4"
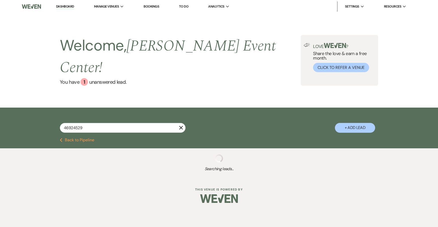
select select "5"
select select "8"
select select "4"
select select "8"
select select "4"
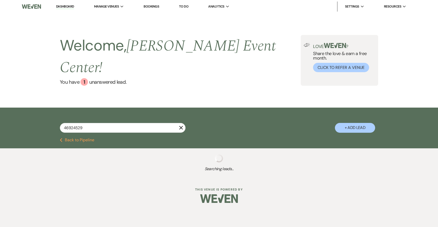
select select "4"
select select "8"
select select "4"
select select "5"
select select "8"
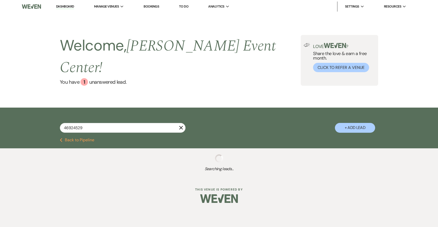
select select "11"
select select "8"
select select "6"
select select "4"
select select "5"
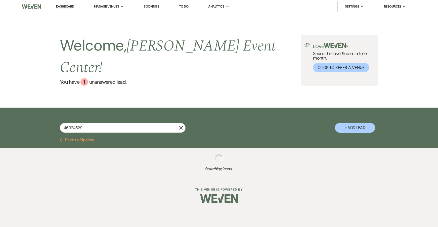
select select "6"
select select "4"
select select "6"
select select "5"
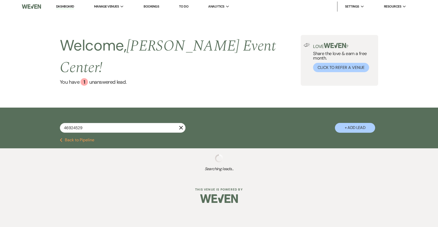
select select "8"
select select "7"
select select "6"
select select "8"
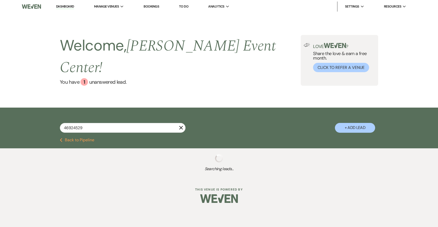
select select "5"
select select "4"
select select "8"
select select "5"
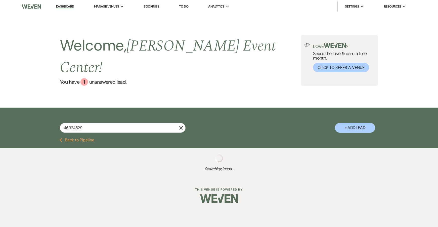
select select "8"
select select "4"
select select "8"
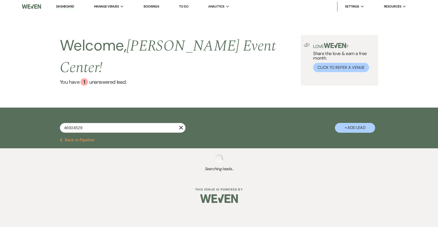
select select "6"
select select "9"
select select "8"
select select "6"
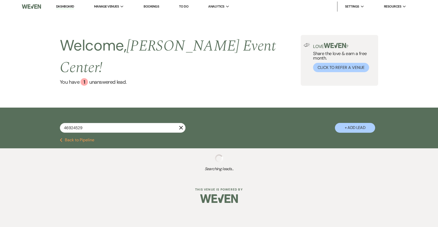
select select "8"
select select "6"
select select "8"
select select "1"
select select "8"
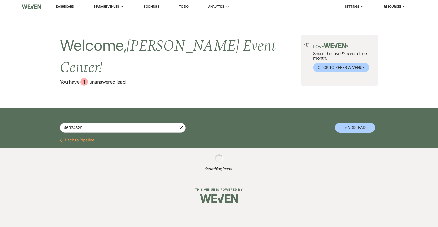
select select "8"
select select "9"
select select "8"
select select "6"
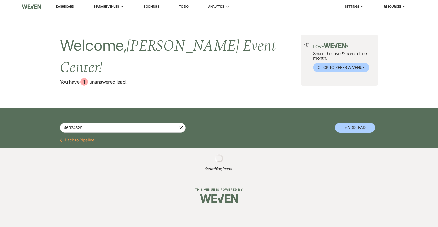
select select "5"
select select "4"
select select "2"
select select "8"
select select "6"
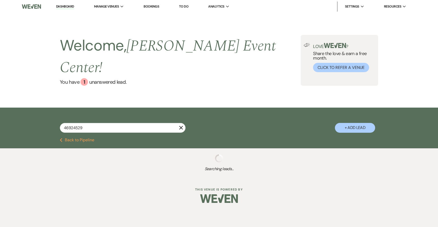
select select "2"
select select "8"
select select "5"
select select "8"
select select "4"
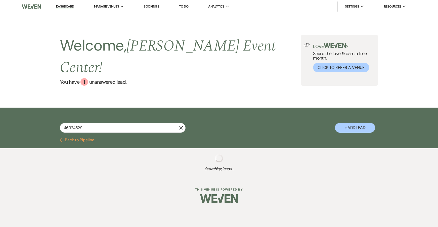
select select "4"
select select "8"
select select "6"
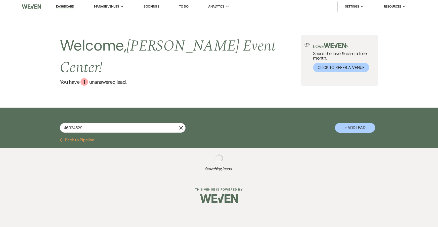
select select "5"
select select "8"
select select "2"
select select "8"
select select "2"
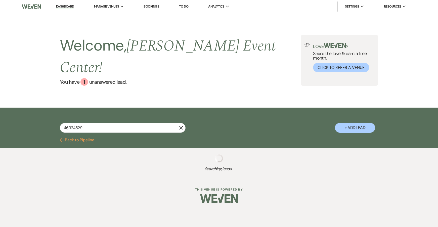
select select "8"
select select "1"
select select "8"
select select "6"
select select "2"
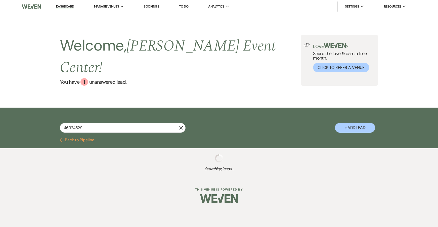
select select "8"
select select "5"
select select "2"
select select "8"
select select "6"
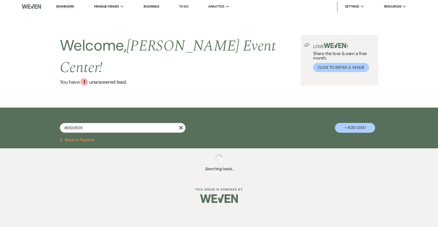
select select "2"
select select "5"
select select "8"
select select "1"
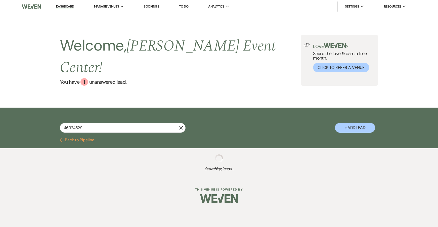
select select "4"
select select "8"
select select "5"
select select "8"
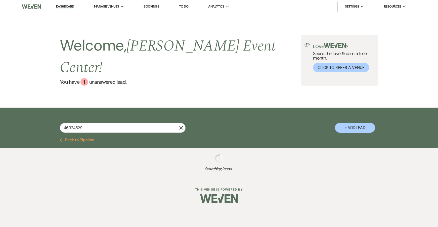
select select "6"
select select "5"
select select "4"
select select "5"
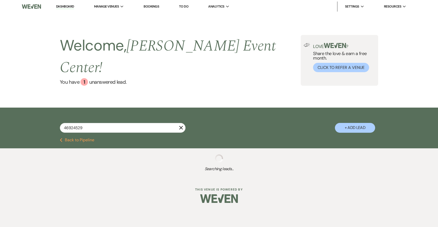
select select "4"
select select "8"
select select "7"
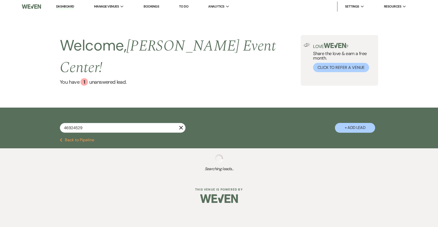
select select "4"
select select "5"
select select "8"
select select "9"
select select "8"
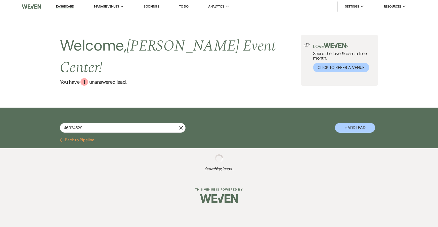
select select "7"
select select "5"
select select "2"
select select "8"
select select "5"
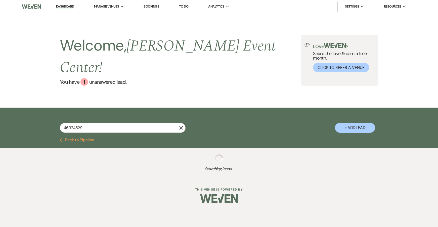
select select "5"
select select "8"
select select "7"
select select "8"
select select "7"
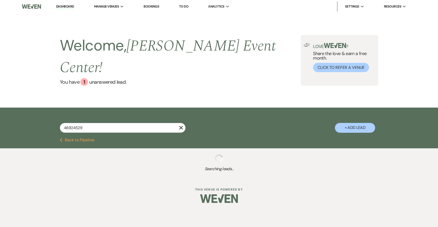
select select "8"
select select "5"
select select "2"
select select "5"
select select "8"
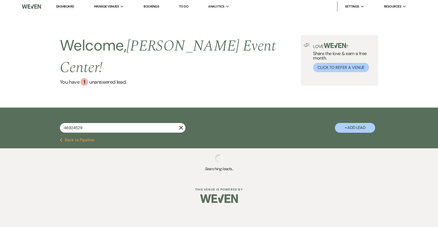
select select "6"
select select "8"
select select "6"
select select "8"
select select "6"
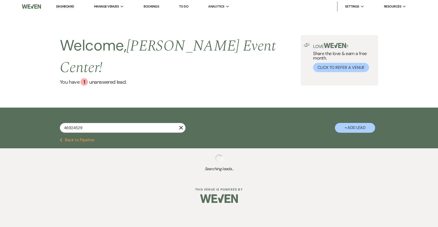
select select "8"
select select "4"
select select "2"
select select "4"
select select "8"
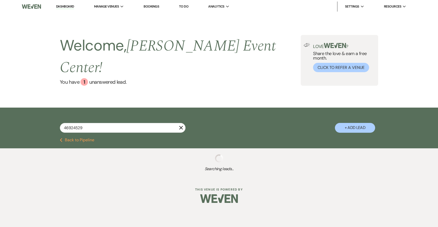
select select "1"
select select "5"
select select "2"
select select "8"
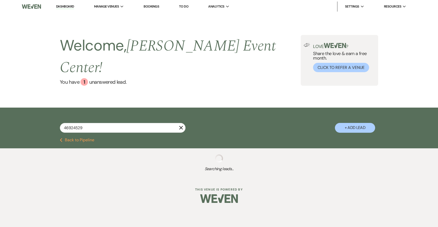
select select "8"
select select "7"
select select "5"
select select "8"
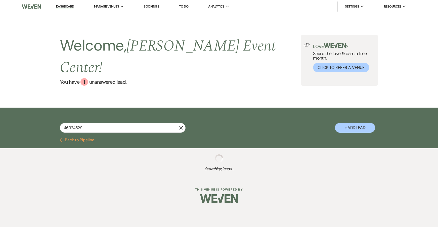
select select "10"
select select "2"
select select "8"
select select "6"
select select "8"
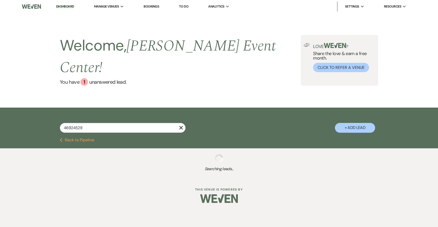
select select "6"
select select "2"
select select "5"
select select "8"
select select "10"
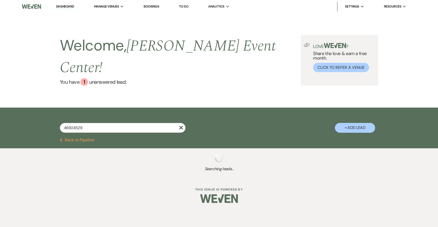
select select "8"
select select "7"
select select "8"
select select "4"
select select "8"
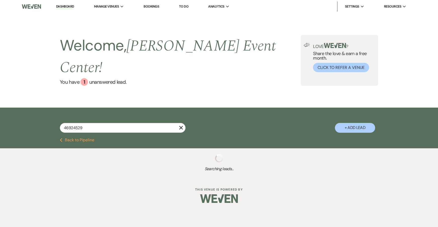
select select "1"
select select "8"
select select "1"
select select "8"
select select "6"
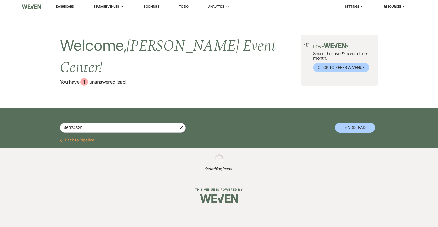
select select "6"
select select "5"
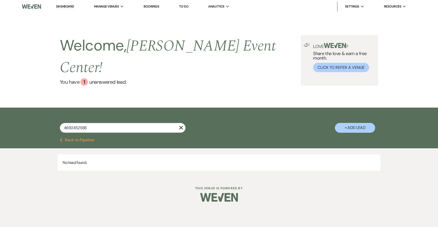
drag, startPoint x: 90, startPoint y: 117, endPoint x: 25, endPoint y: 110, distance: 65.6
click at [25, 110] on div "4692452936 X + Add Lead" at bounding box center [219, 123] width 438 height 30
